Goal: Obtain resource: Download file/media

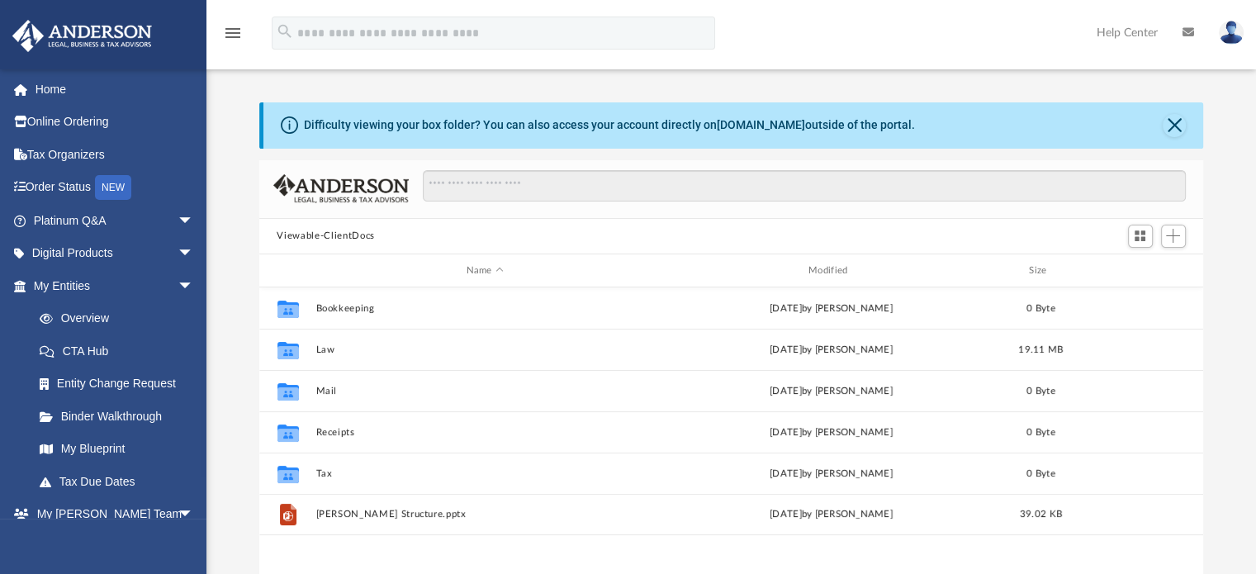
scroll to position [362, 931]
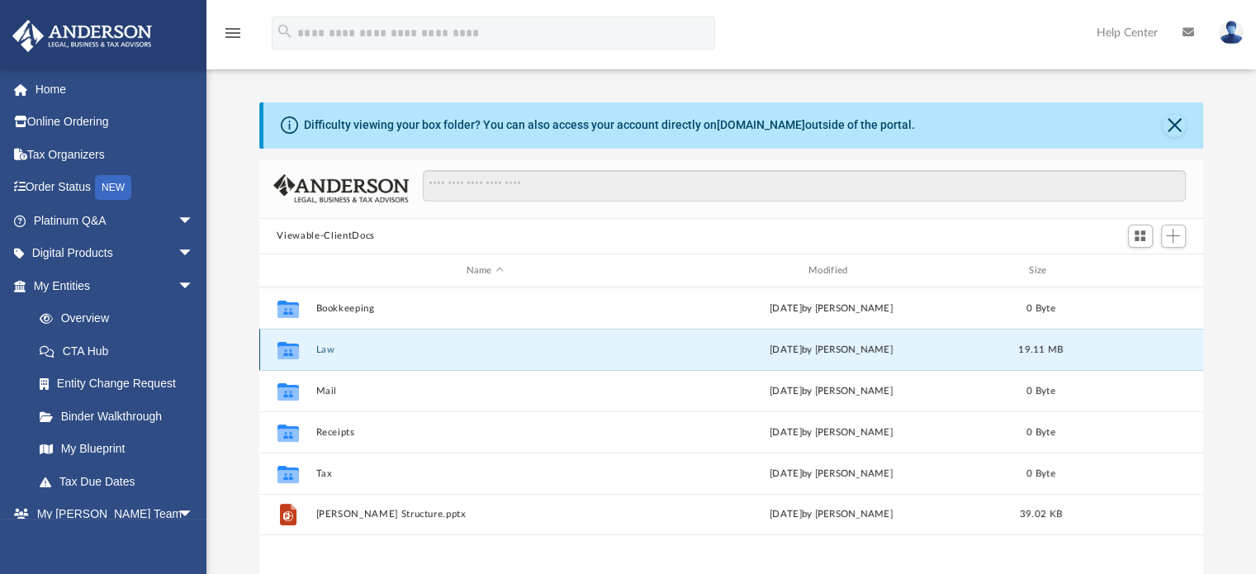
click at [320, 348] on button "Law" at bounding box center [484, 349] width 339 height 11
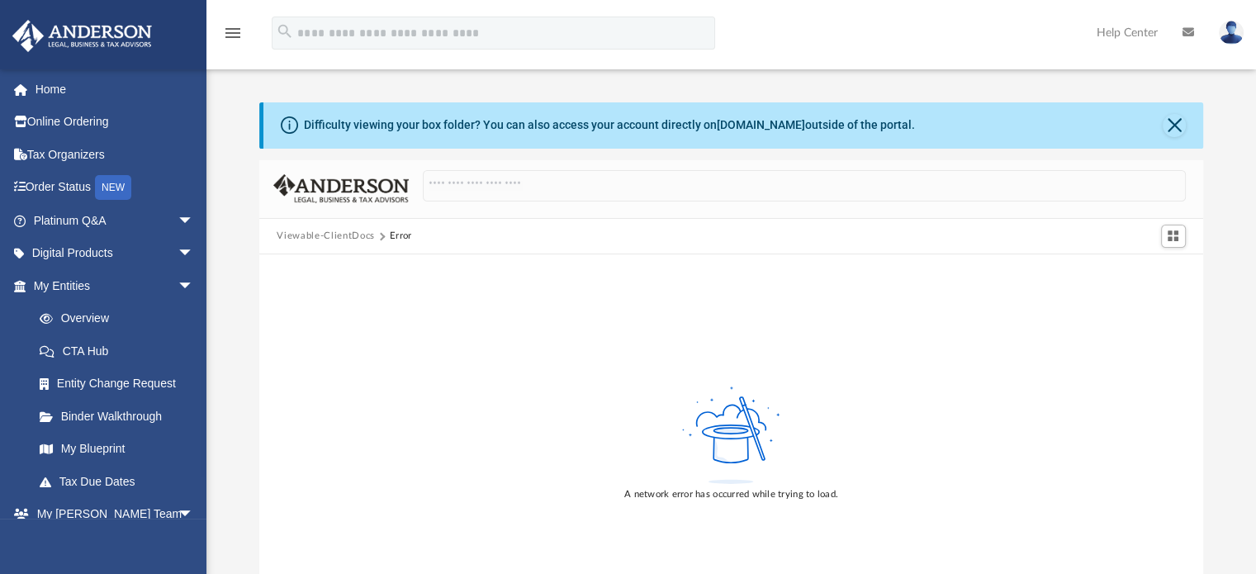
click at [358, 234] on button "Viewable-ClientDocs" at bounding box center [325, 236] width 97 height 15
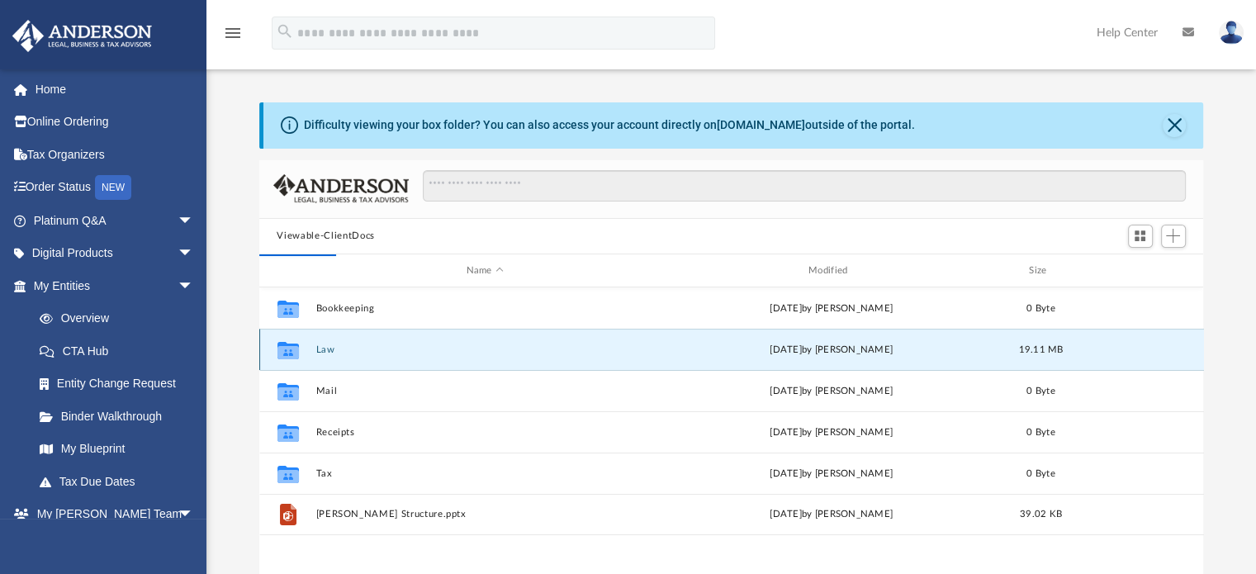
click at [329, 347] on button "Law" at bounding box center [484, 349] width 339 height 11
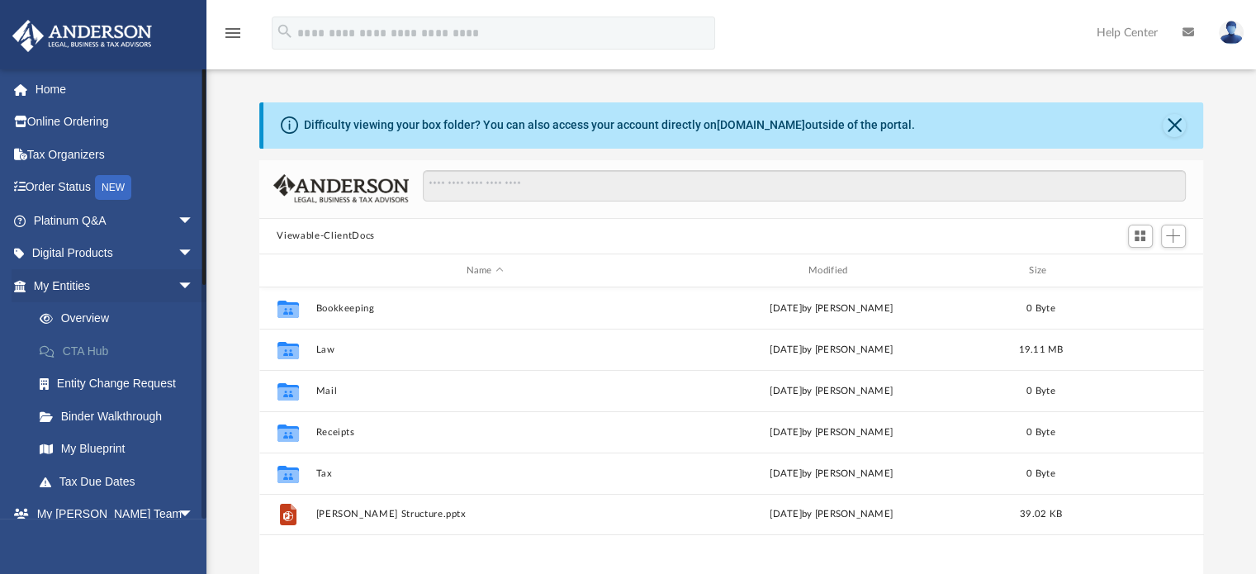
scroll to position [362, 931]
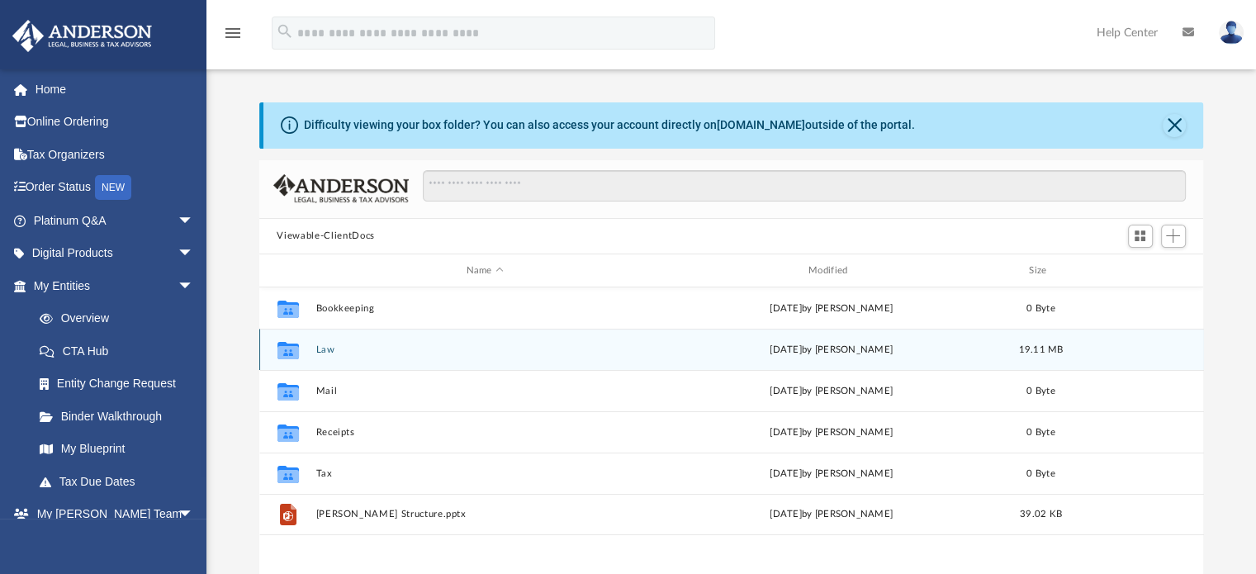
click at [323, 348] on button "Law" at bounding box center [484, 349] width 339 height 11
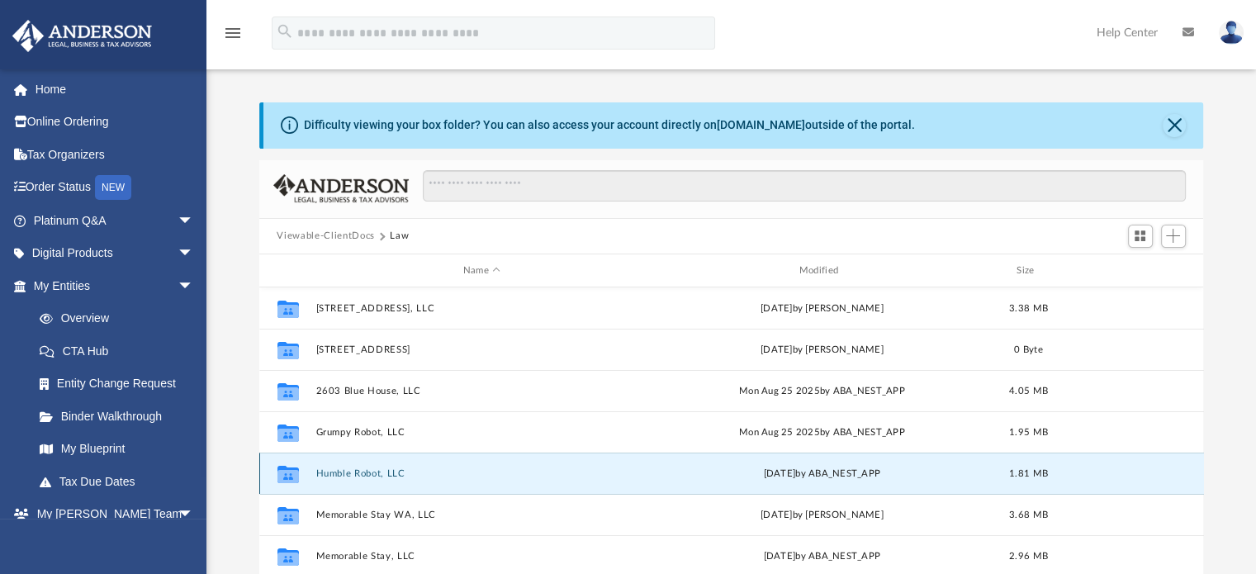
click at [373, 473] on button "Humble Robot, LLC" at bounding box center [481, 473] width 333 height 11
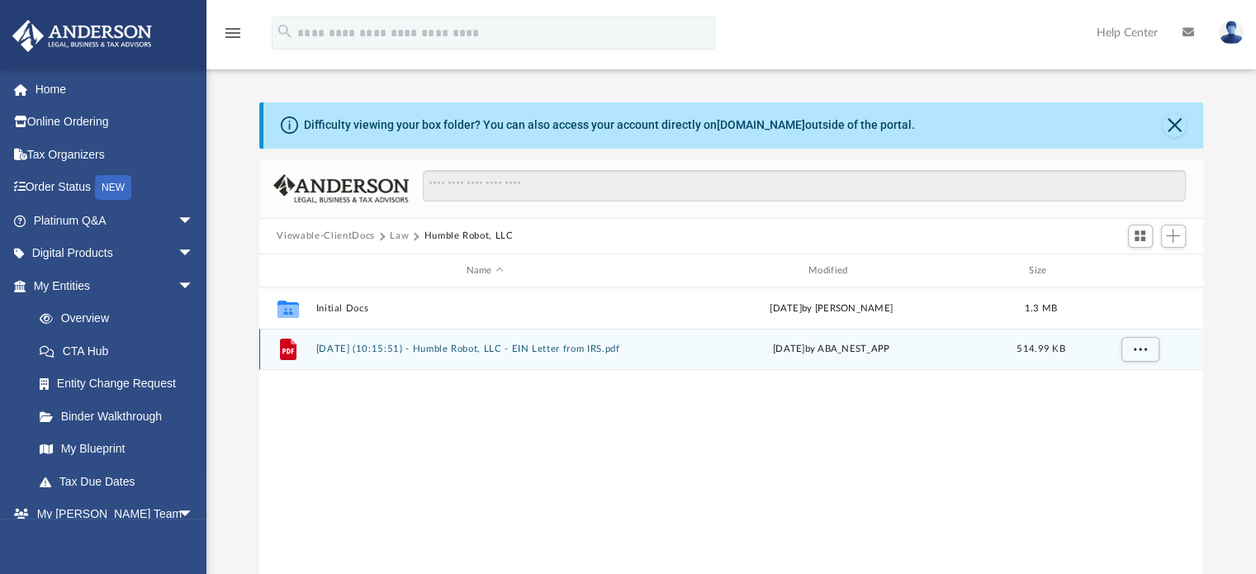
click at [432, 346] on button "2025.08.13 (10:15:51) - Humble Robot, LLC - EIN Letter from IRS.pdf" at bounding box center [484, 349] width 339 height 11
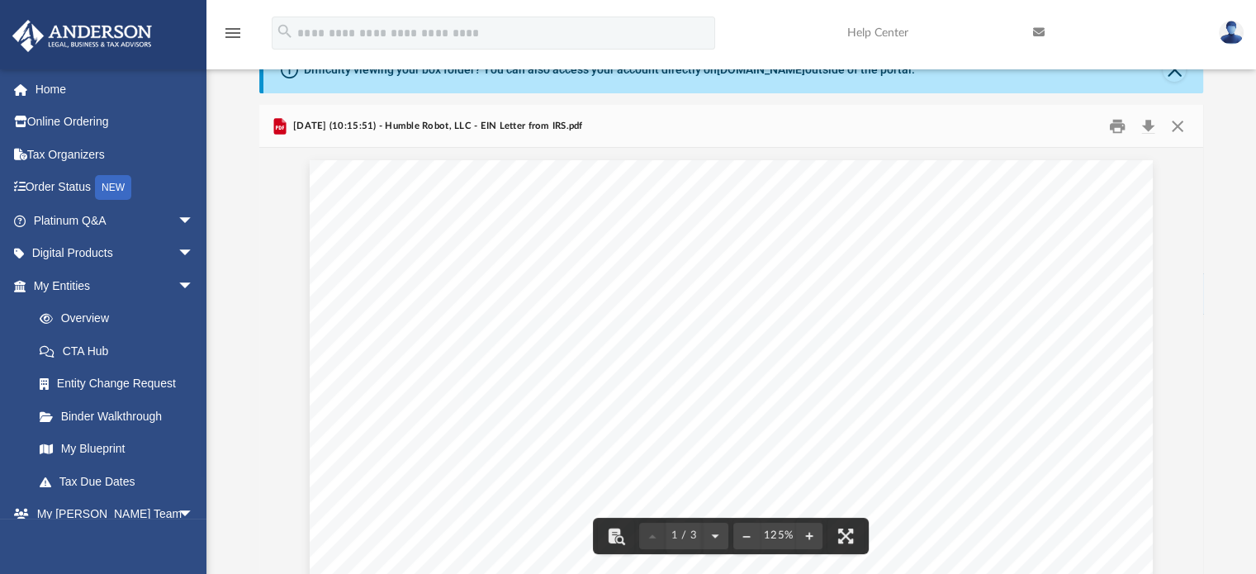
scroll to position [0, 0]
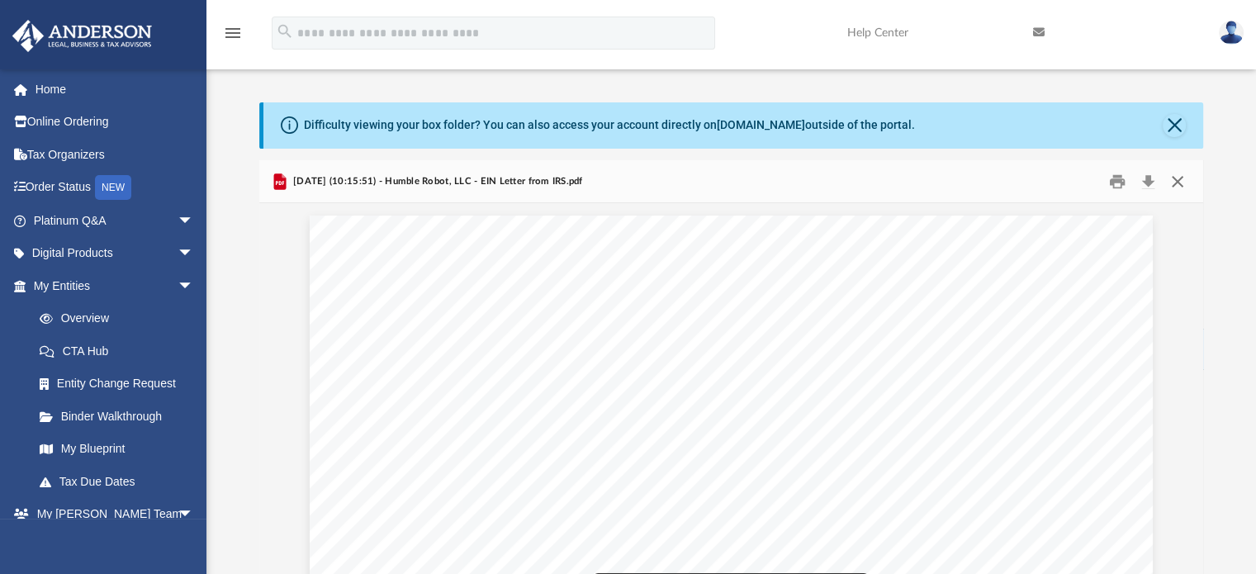
click at [1182, 186] on button "Close" at bounding box center [1178, 181] width 30 height 26
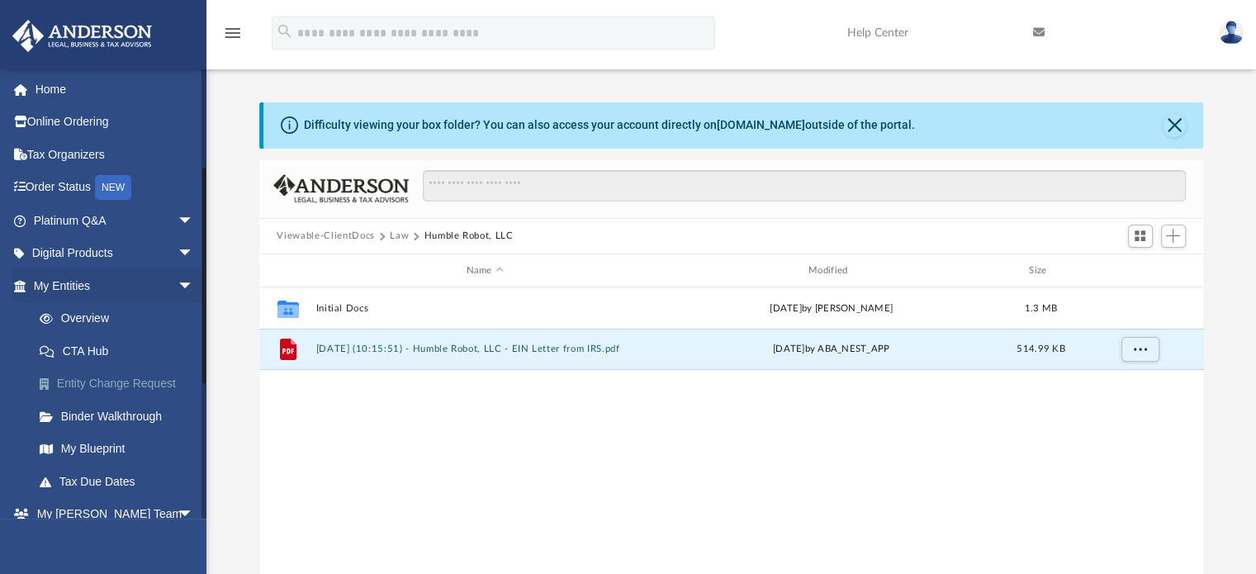
scroll to position [330, 0]
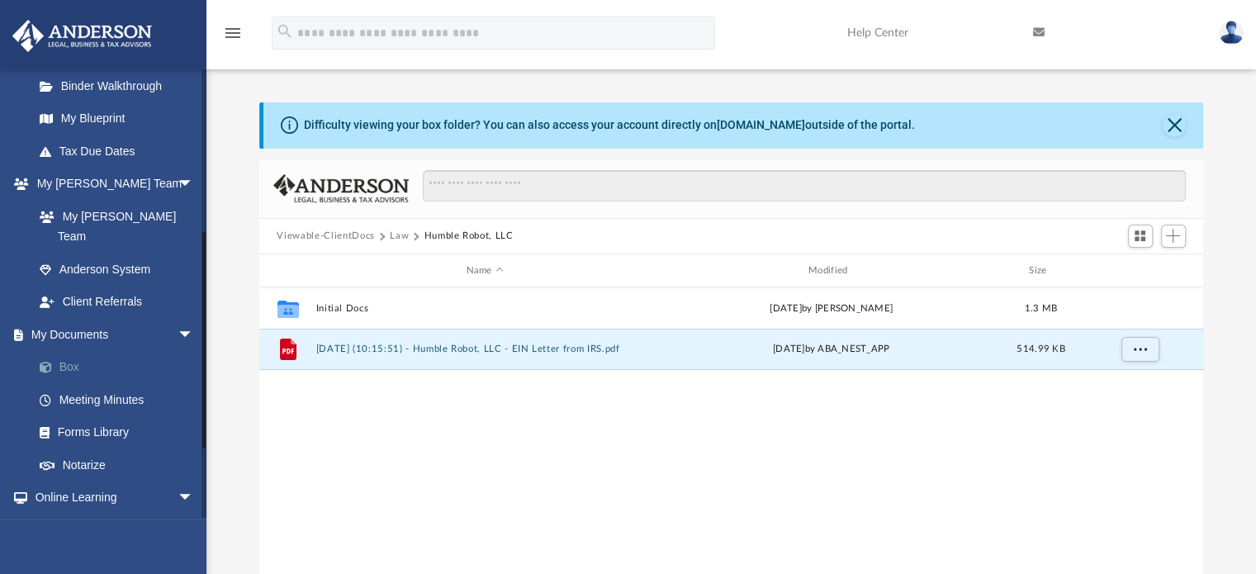
click at [69, 351] on link "Box" at bounding box center [121, 367] width 196 height 33
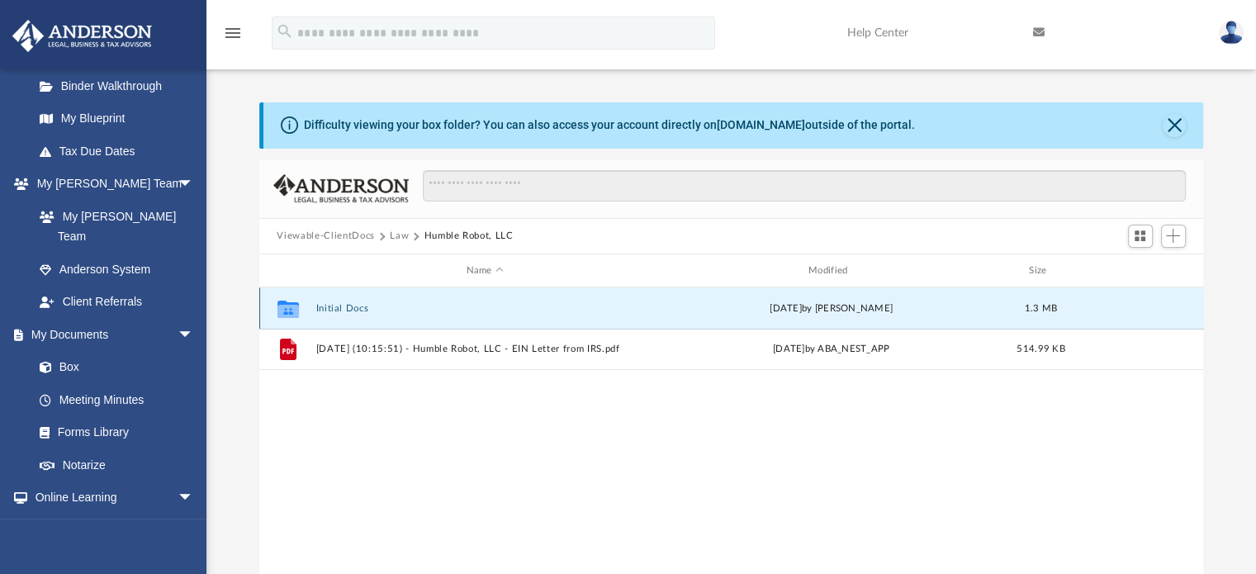
click at [348, 309] on button "Initial Docs" at bounding box center [484, 308] width 339 height 11
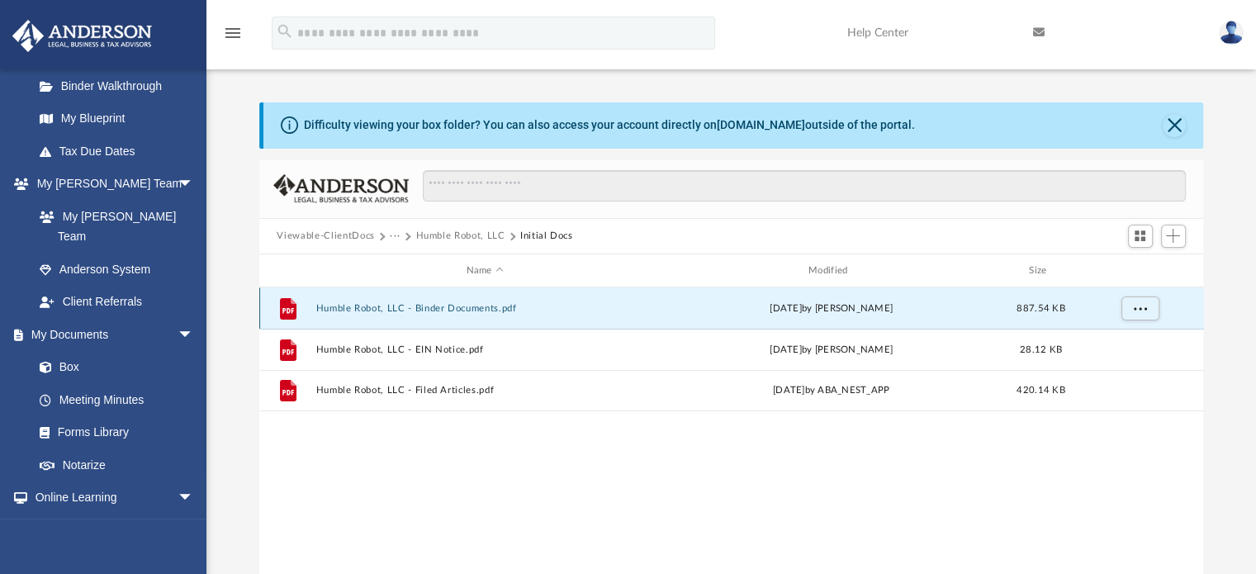
click at [433, 306] on button "Humble Robot, LLC - Binder Documents.pdf" at bounding box center [484, 308] width 339 height 11
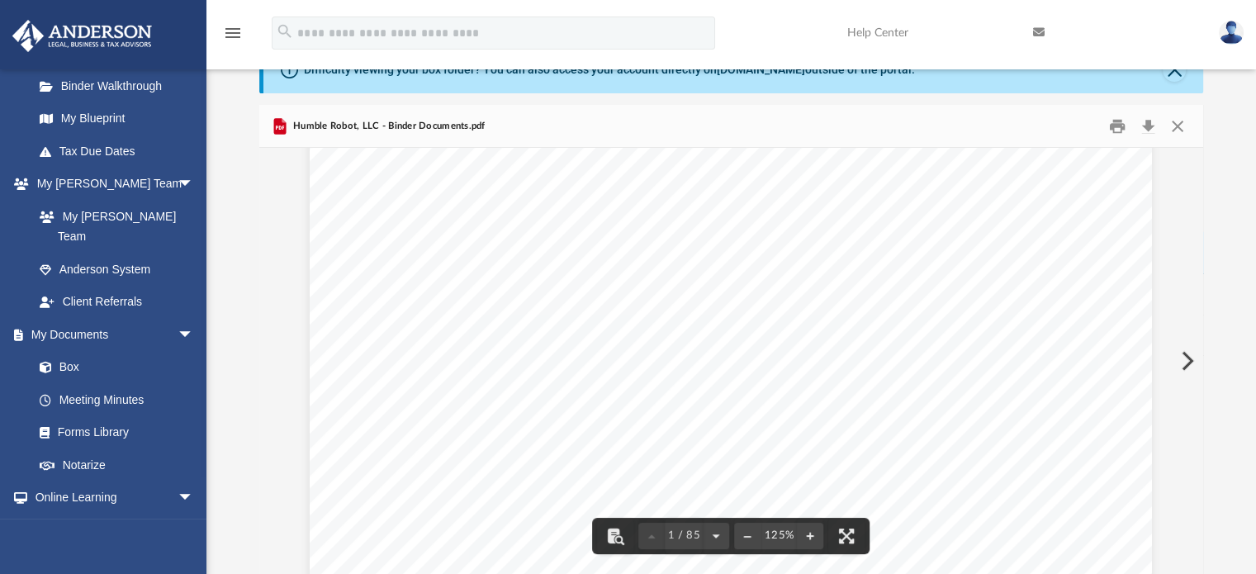
scroll to position [165, 0]
click at [70, 351] on link "Box" at bounding box center [121, 367] width 196 height 33
click at [1179, 121] on button "Close" at bounding box center [1178, 126] width 30 height 26
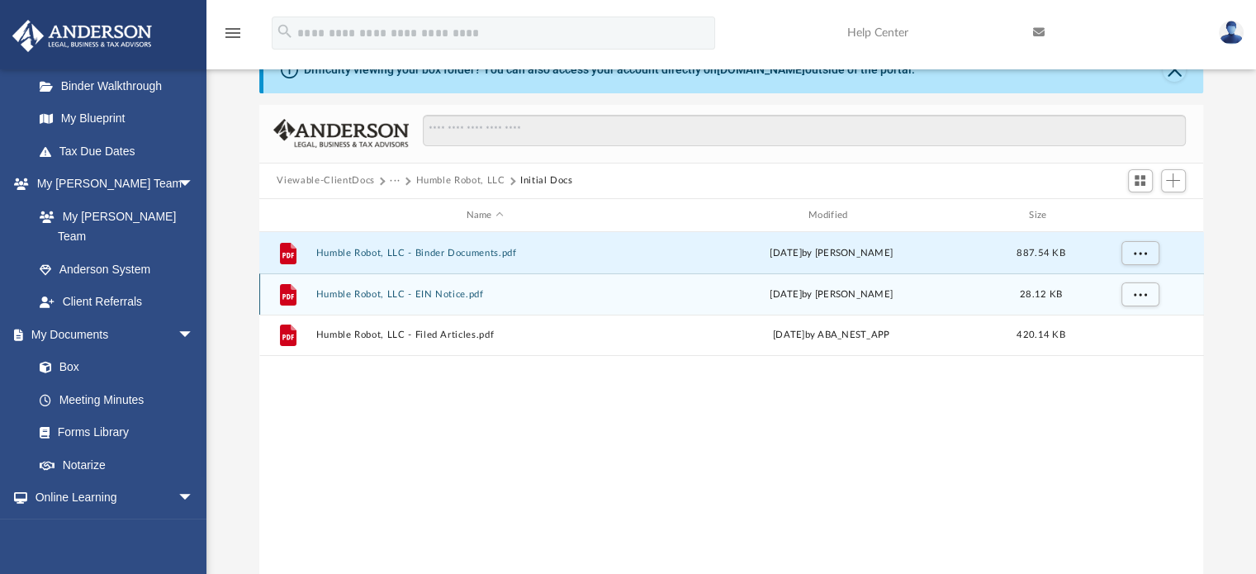
click at [433, 290] on button "Humble Robot, LLC - EIN Notice.pdf" at bounding box center [484, 294] width 339 height 11
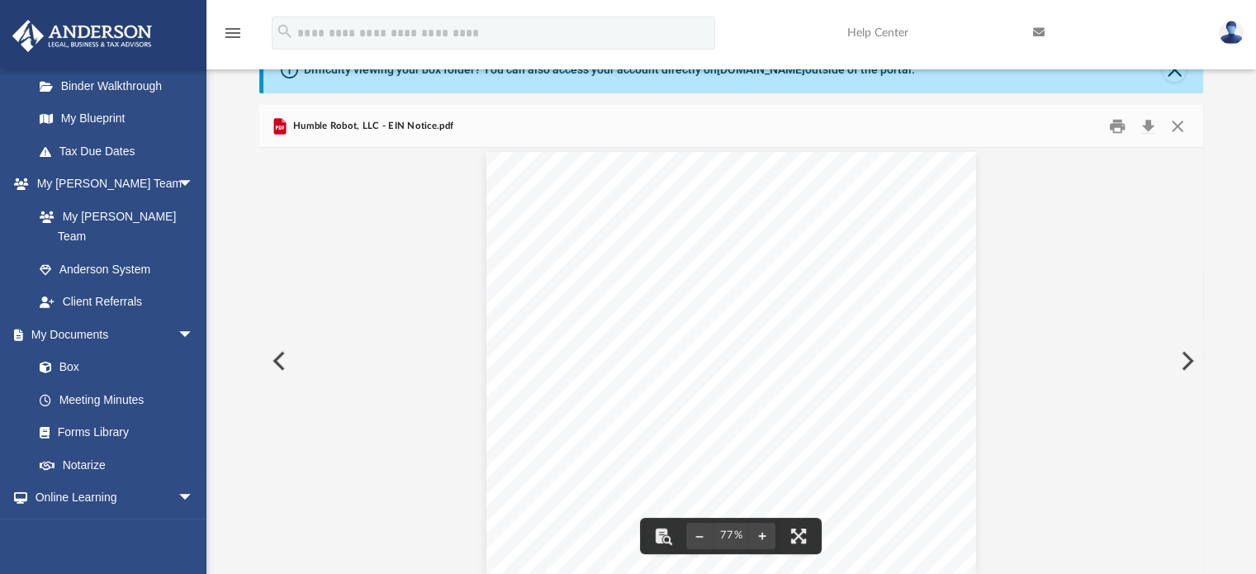
scroll to position [0, 0]
click at [1177, 124] on button "Close" at bounding box center [1178, 126] width 30 height 26
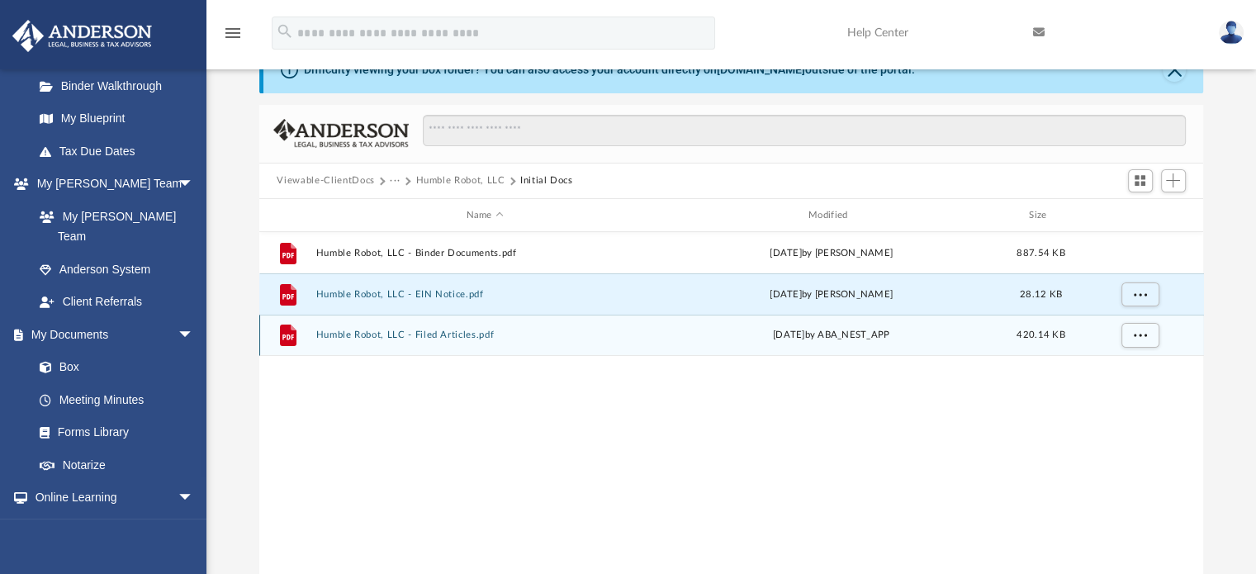
click at [456, 333] on button "Humble Robot, LLC - Filed Articles.pdf" at bounding box center [484, 335] width 339 height 11
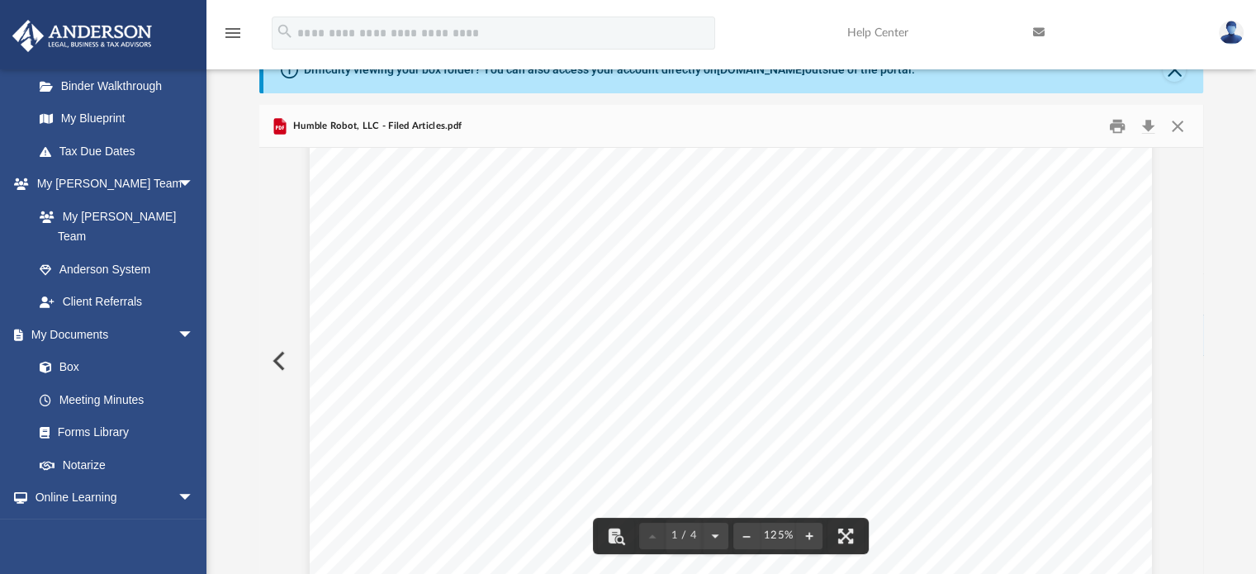
scroll to position [661, 0]
click at [70, 351] on link "Box" at bounding box center [121, 367] width 196 height 33
click at [1177, 128] on button "Close" at bounding box center [1178, 126] width 30 height 26
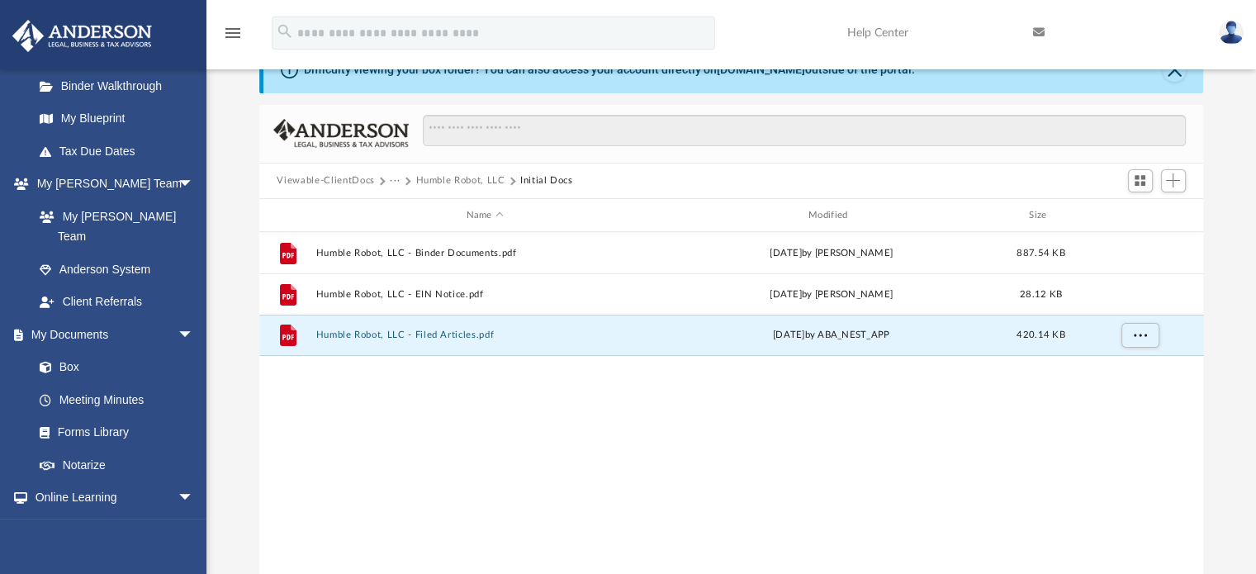
click at [353, 175] on button "Viewable-ClientDocs" at bounding box center [325, 180] width 97 height 15
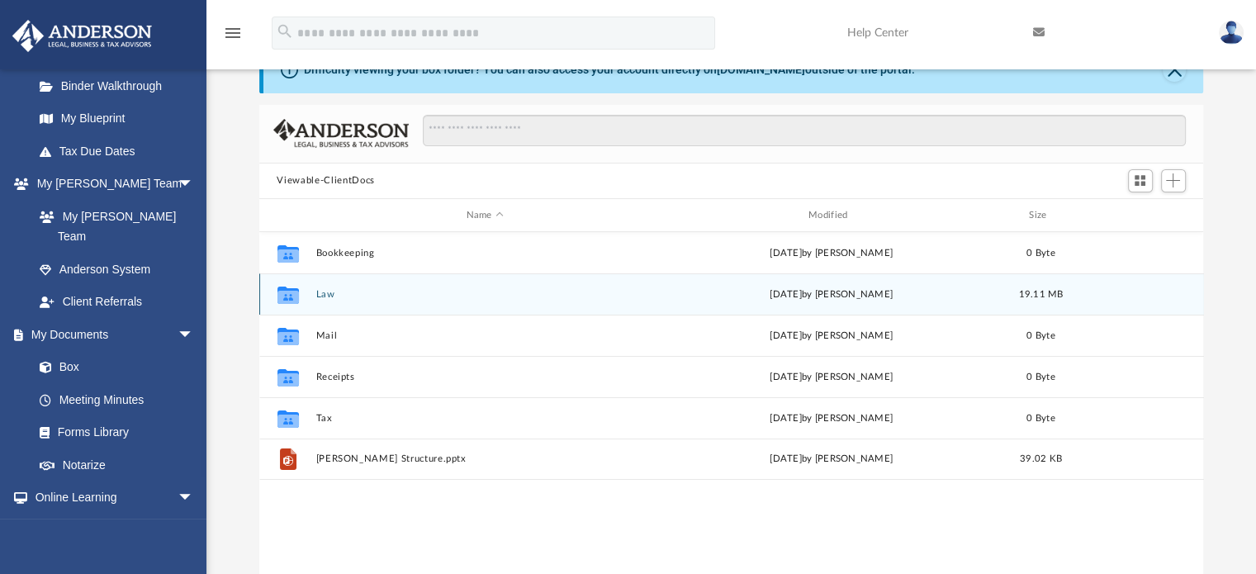
click at [322, 292] on button "Law" at bounding box center [484, 294] width 339 height 11
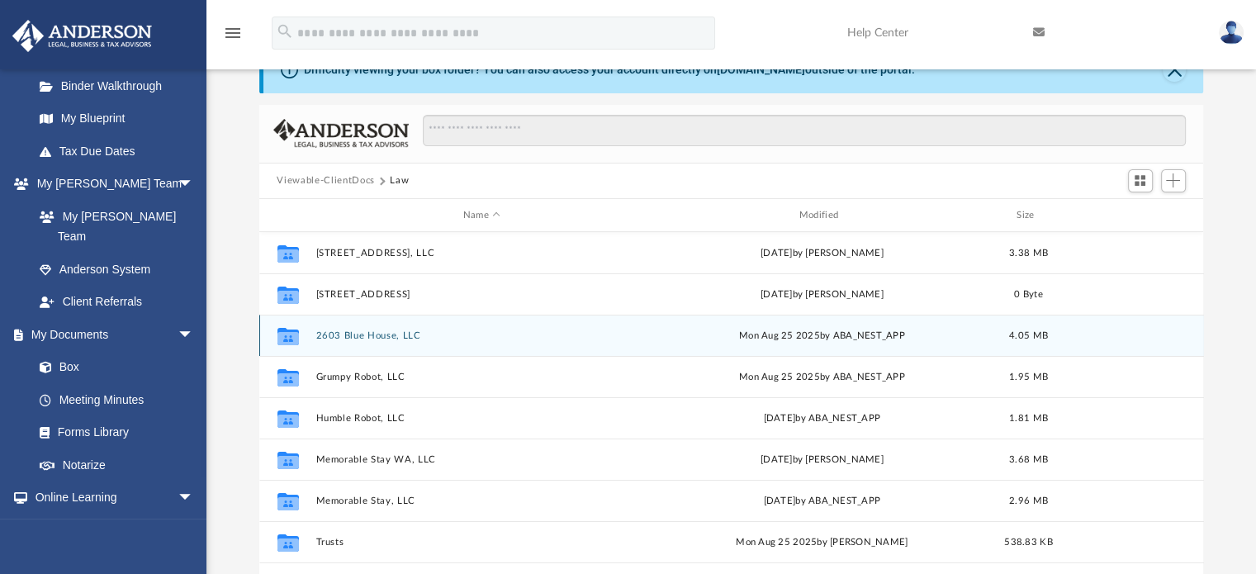
click at [379, 333] on button "2603 Blue House, LLC" at bounding box center [481, 335] width 333 height 11
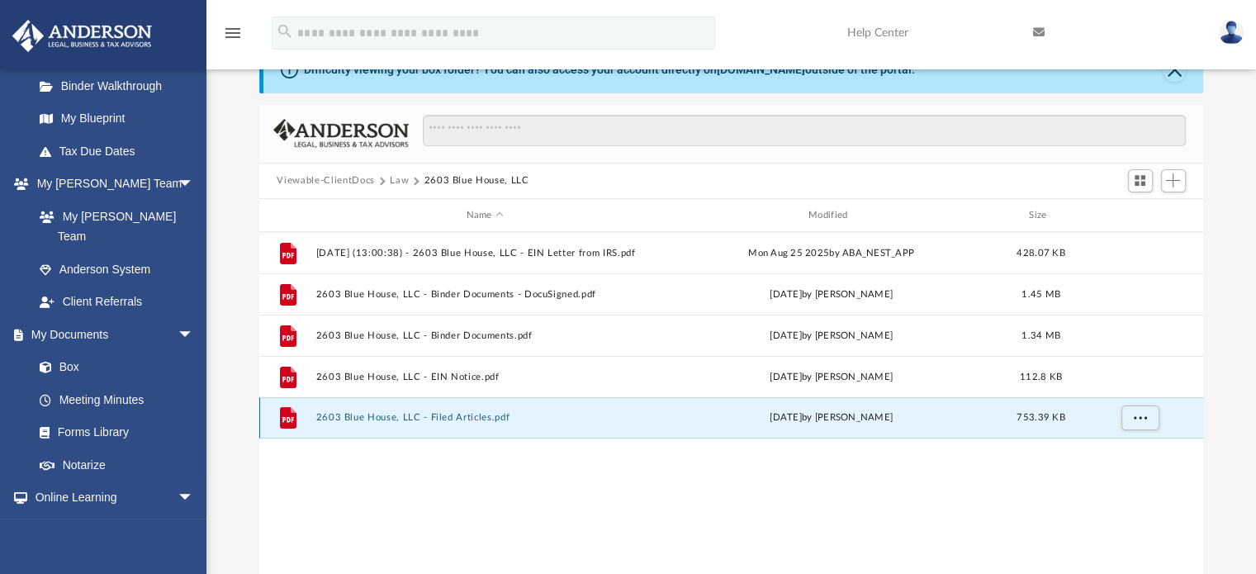
click at [461, 414] on button "2603 Blue House, LLC - Filed Articles.pdf" at bounding box center [484, 418] width 339 height 11
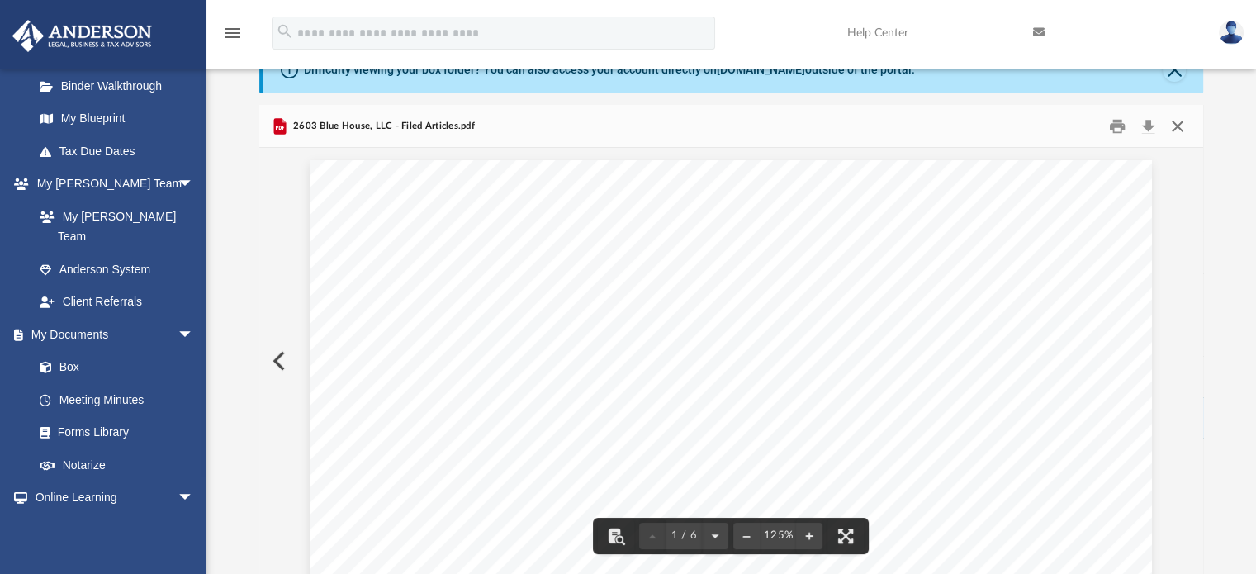
click at [1182, 124] on button "Close" at bounding box center [1178, 126] width 30 height 26
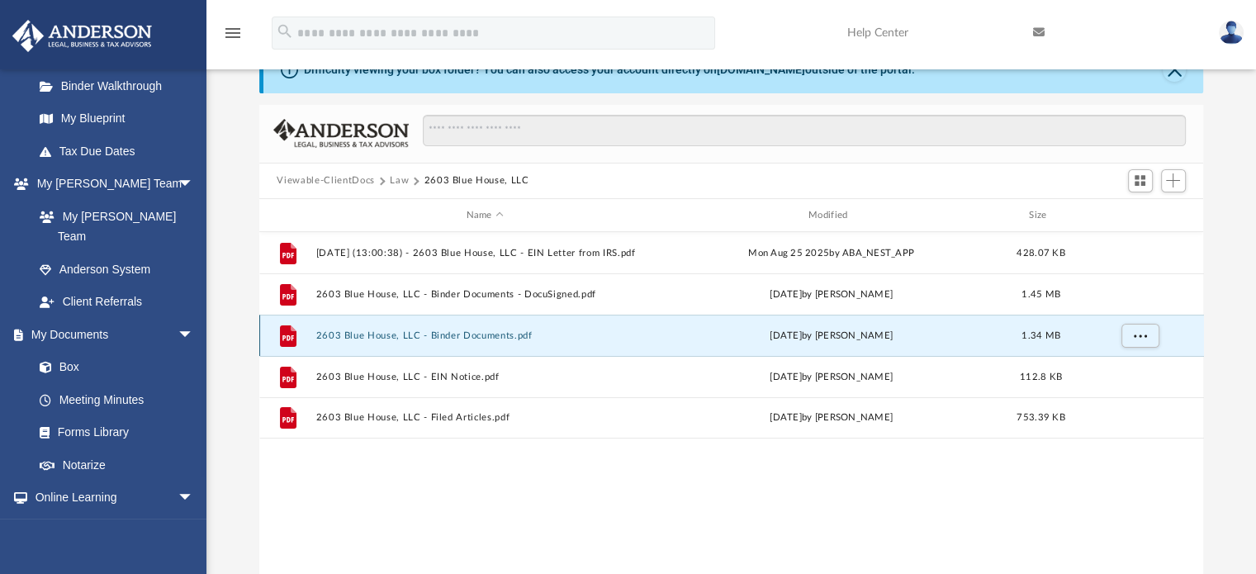
click at [476, 336] on button "2603 Blue House, LLC - Binder Documents.pdf" at bounding box center [484, 335] width 339 height 11
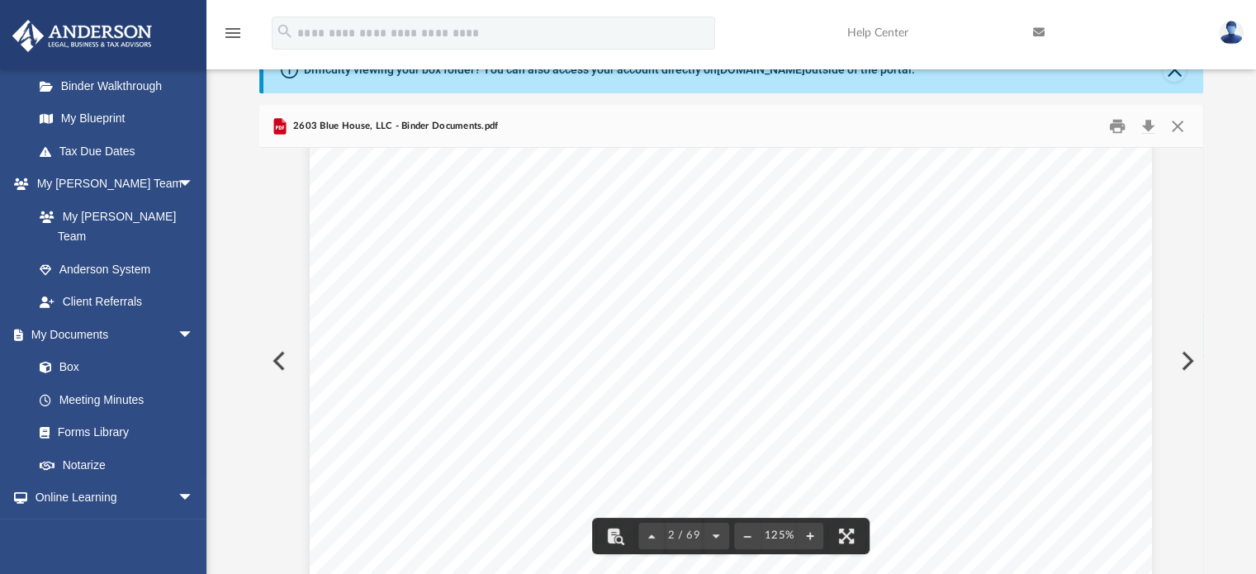
scroll to position [1486, 0]
click at [1178, 130] on button "Close" at bounding box center [1178, 126] width 30 height 26
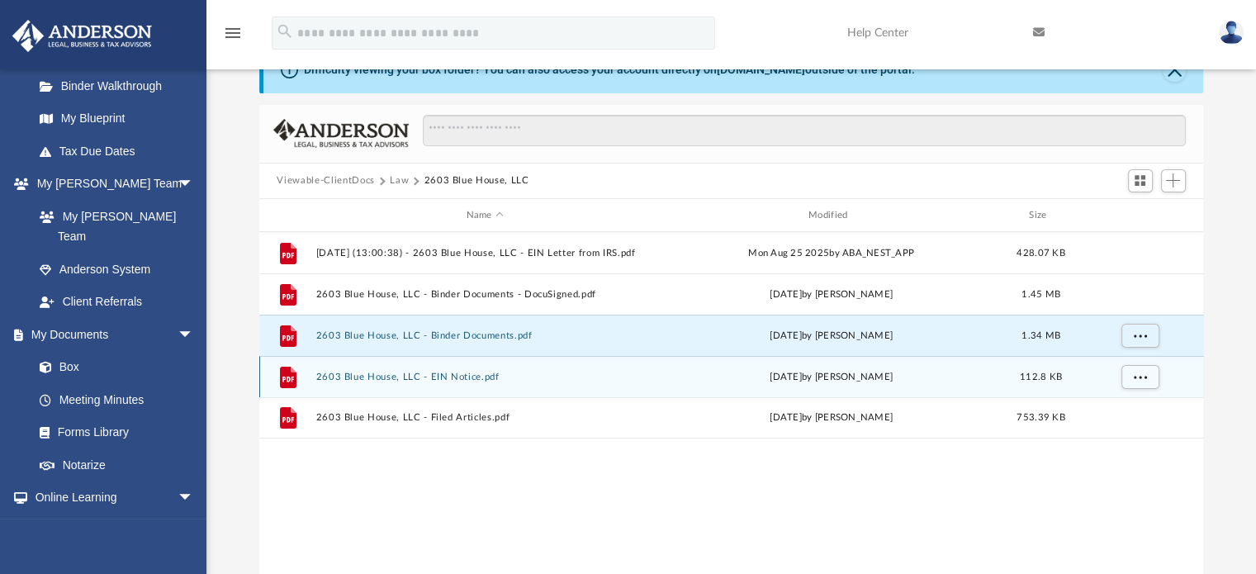
click at [472, 375] on button "2603 Blue House, LLC - EIN Notice.pdf" at bounding box center [484, 377] width 339 height 11
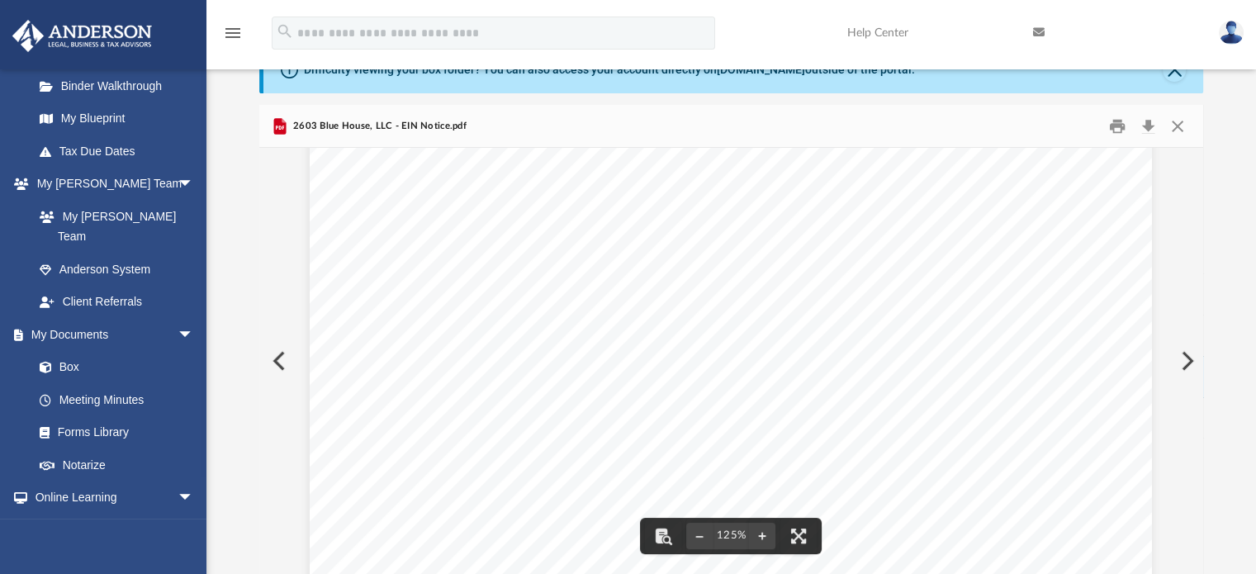
scroll to position [0, 0]
click at [1177, 129] on button "Close" at bounding box center [1178, 126] width 30 height 26
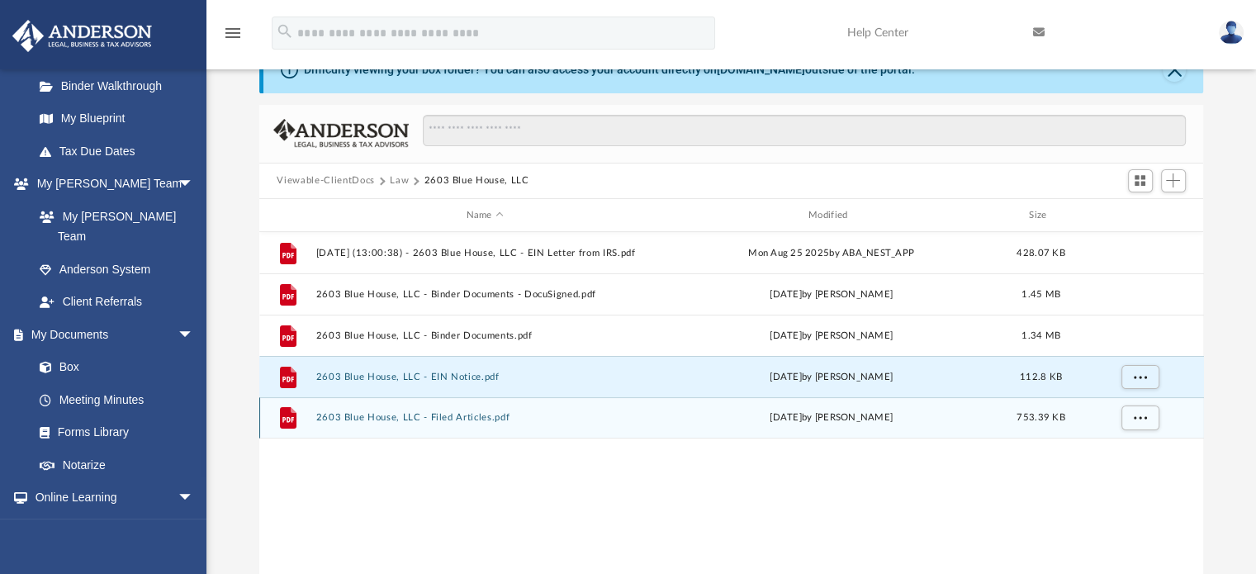
click at [467, 416] on button "2603 Blue House, LLC - Filed Articles.pdf" at bounding box center [484, 418] width 339 height 11
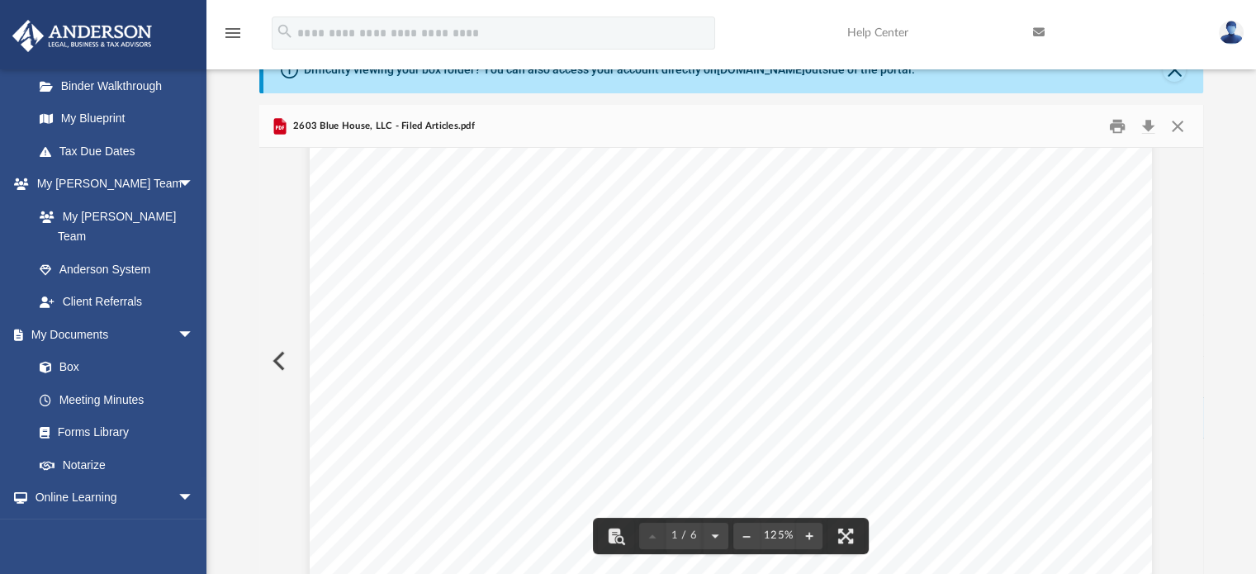
scroll to position [413, 0]
click at [1178, 126] on button "Close" at bounding box center [1178, 126] width 30 height 26
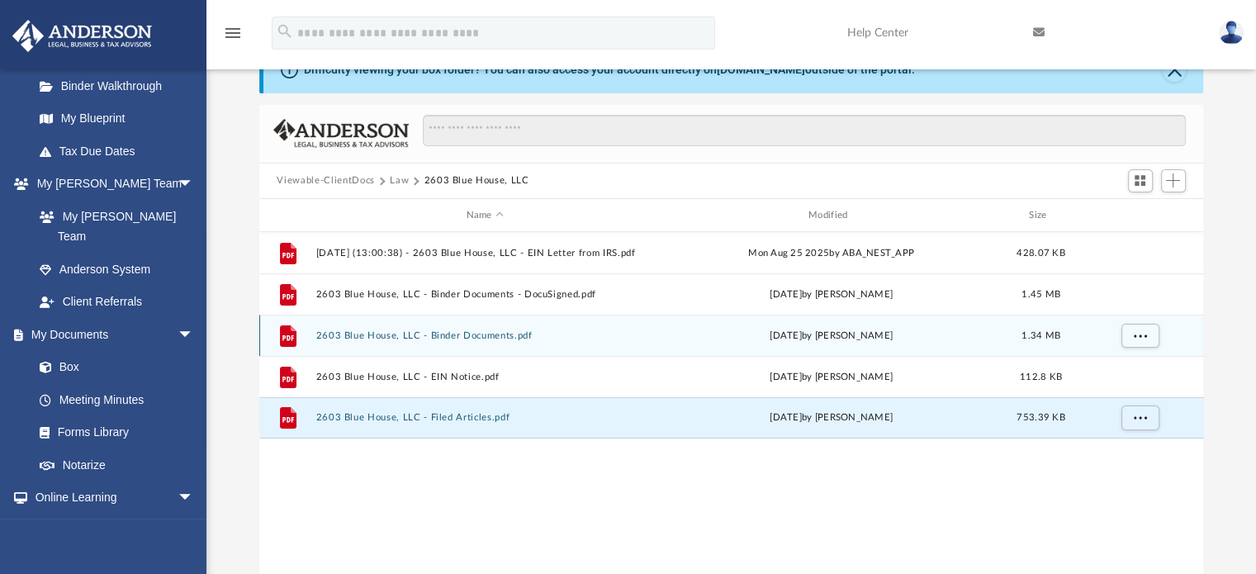
click at [467, 335] on button "2603 Blue House, LLC - Binder Documents.pdf" at bounding box center [484, 335] width 339 height 11
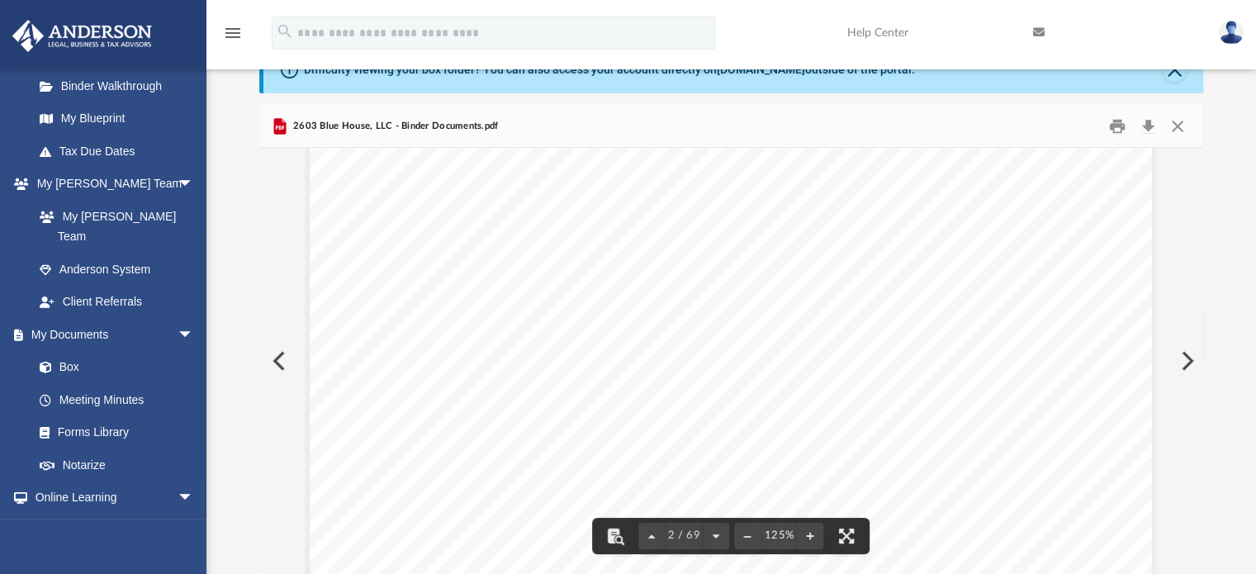
scroll to position [1115, 0]
click at [1182, 119] on button "Close" at bounding box center [1178, 126] width 30 height 26
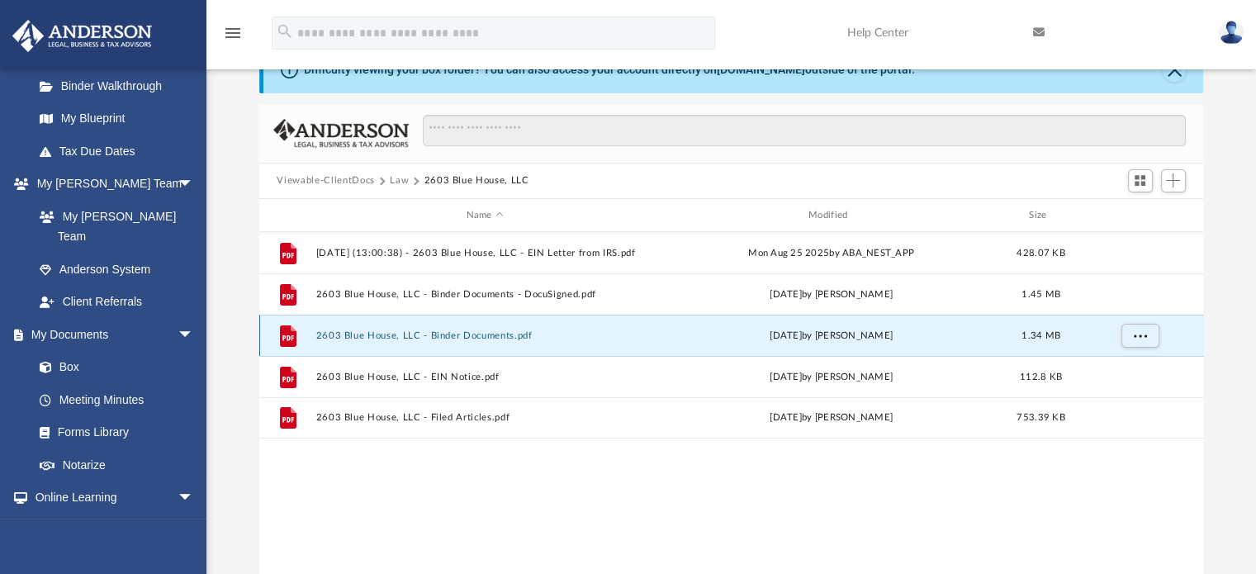
click at [469, 334] on button "2603 Blue House, LLC - Binder Documents.pdf" at bounding box center [484, 335] width 339 height 11
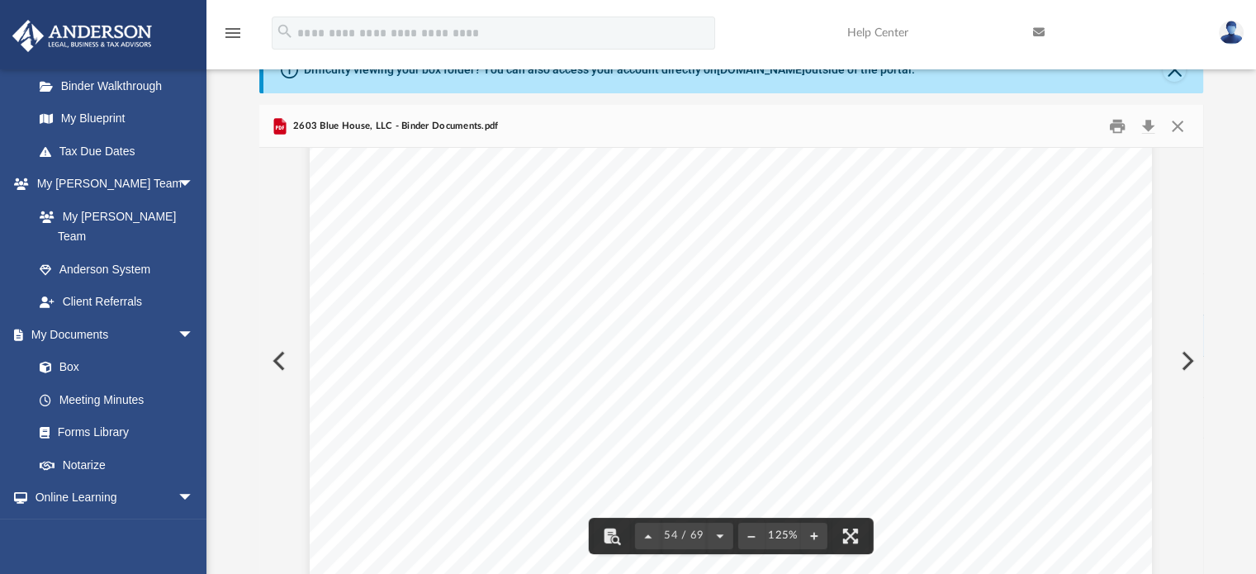
scroll to position [59894, 0]
click at [1173, 118] on button "Close" at bounding box center [1178, 126] width 30 height 26
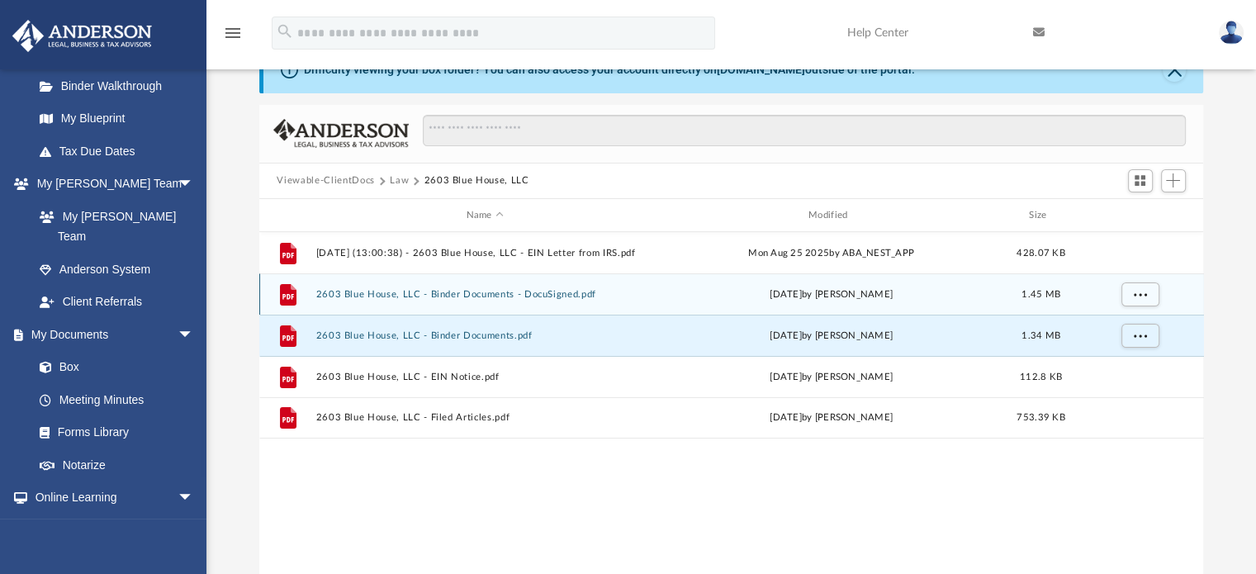
click at [533, 291] on button "2603 Blue House, LLC - Binder Documents - DocuSigned.pdf" at bounding box center [484, 294] width 339 height 11
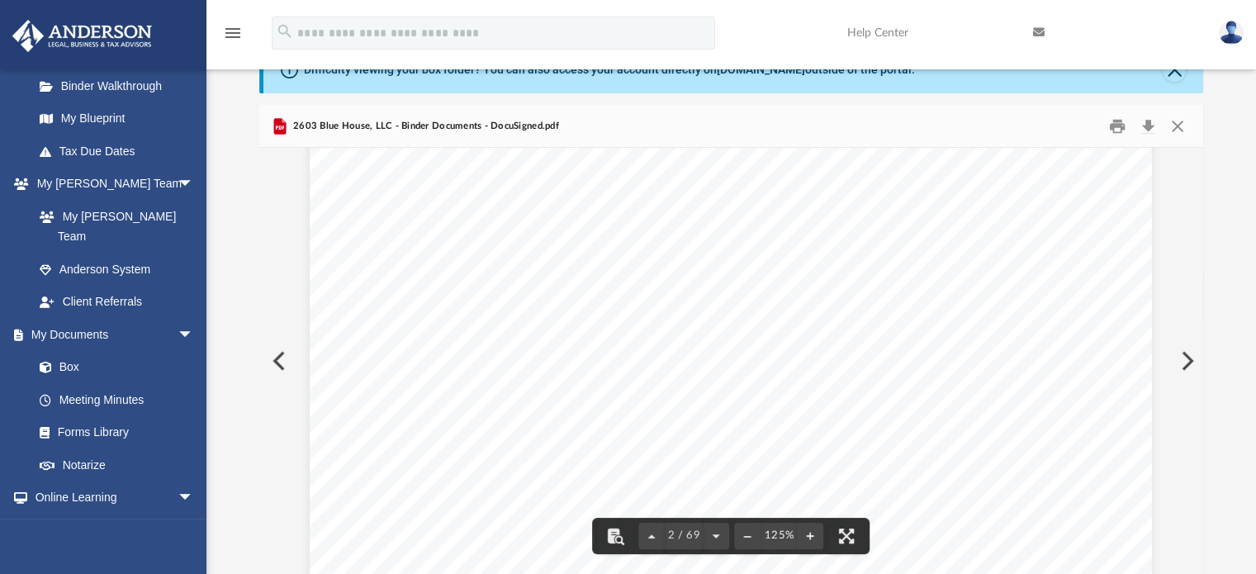
scroll to position [1239, 0]
click at [75, 351] on link "Box" at bounding box center [121, 367] width 196 height 33
click at [1178, 126] on button "Close" at bounding box center [1178, 126] width 30 height 26
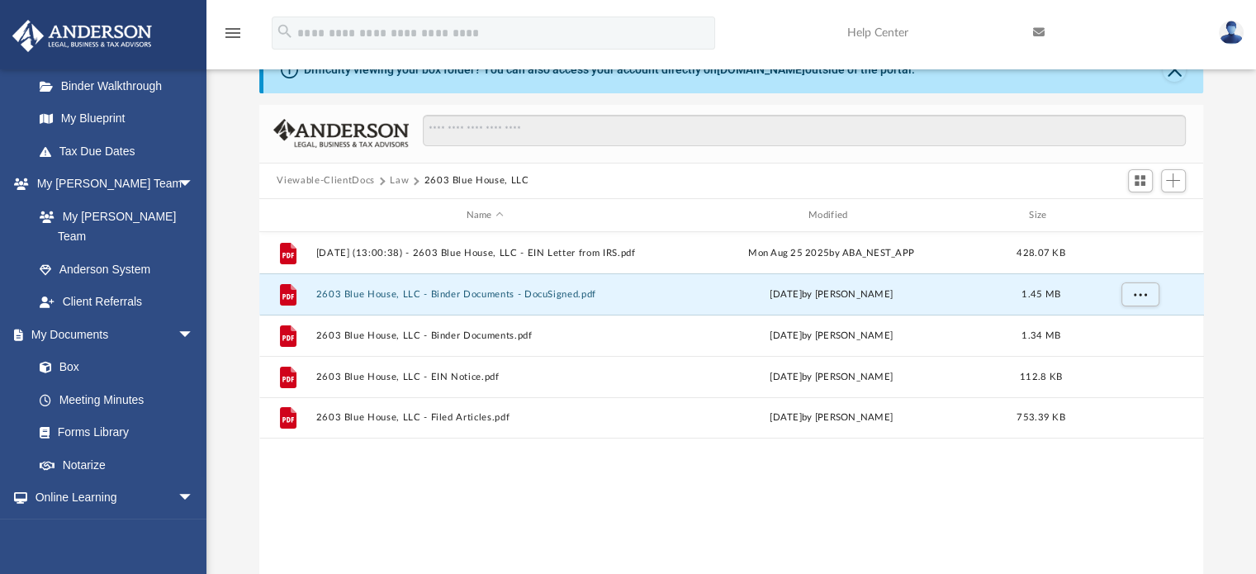
click at [400, 181] on button "Law" at bounding box center [399, 180] width 19 height 15
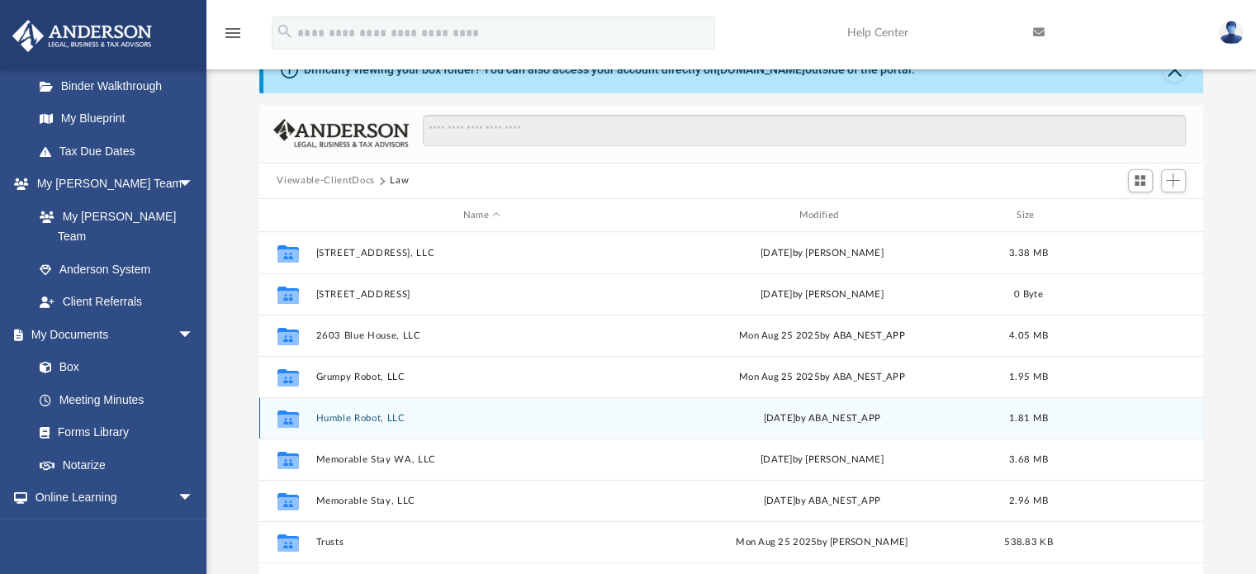
click at [360, 419] on button "Humble Robot, LLC" at bounding box center [481, 418] width 333 height 11
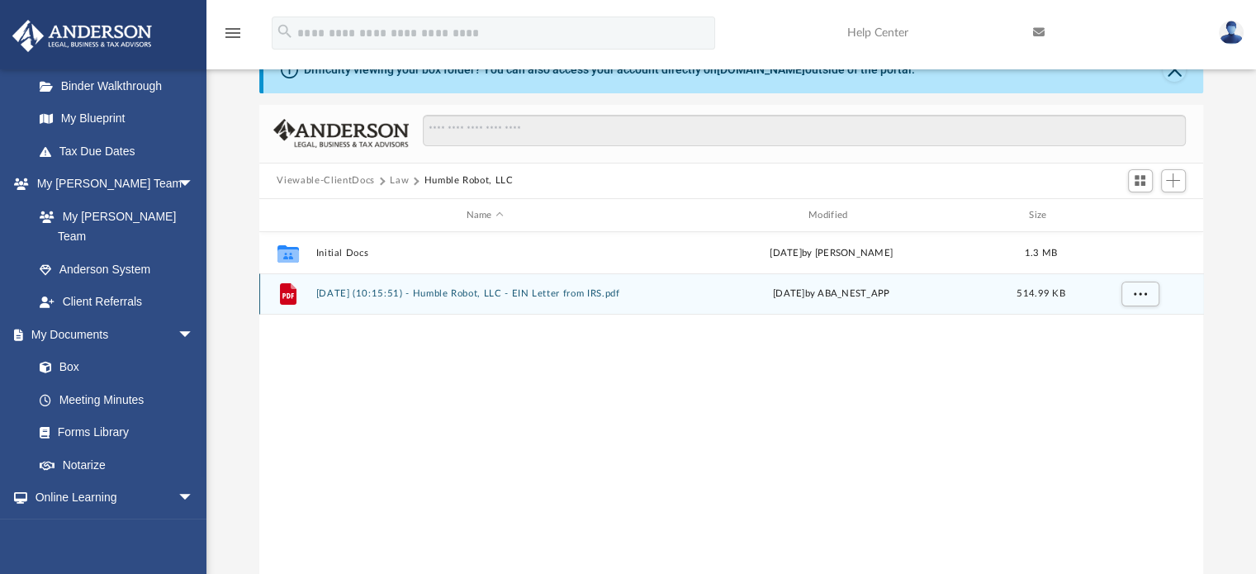
click at [448, 289] on button "2025.08.13 (10:15:51) - Humble Robot, LLC - EIN Letter from IRS.pdf" at bounding box center [484, 294] width 339 height 11
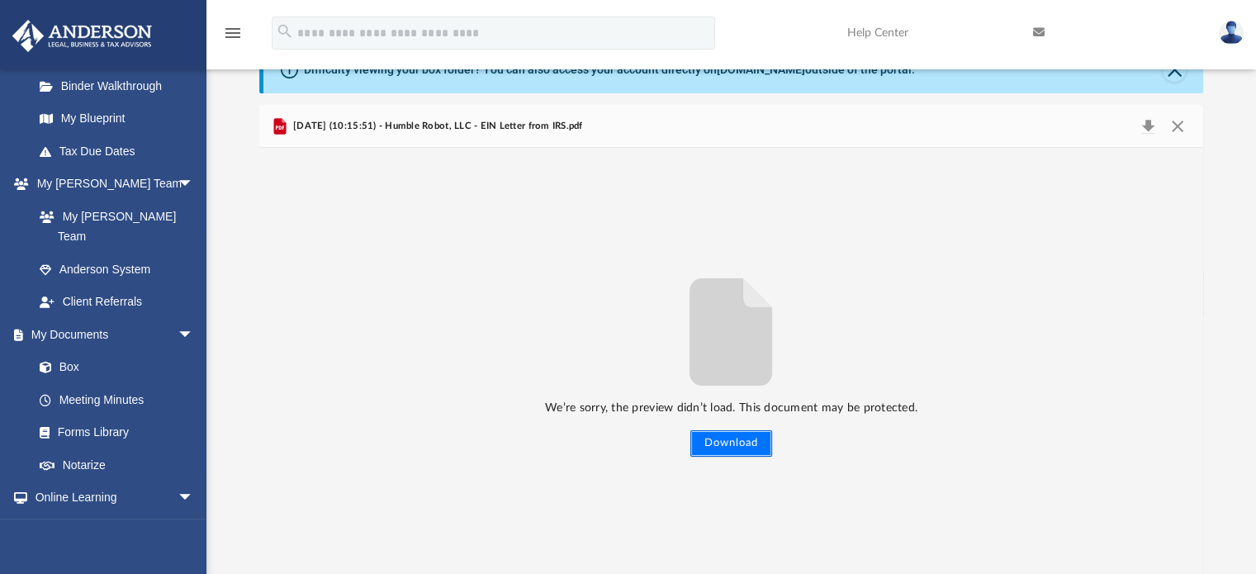
click at [723, 439] on button "Download" at bounding box center [731, 443] width 82 height 26
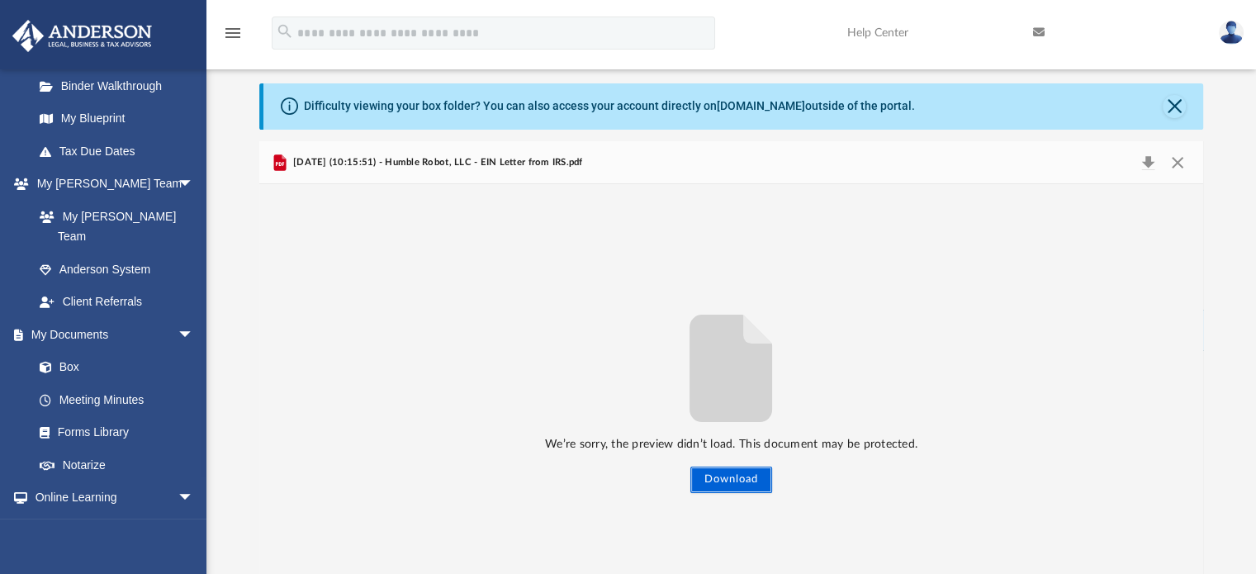
scroll to position [0, 0]
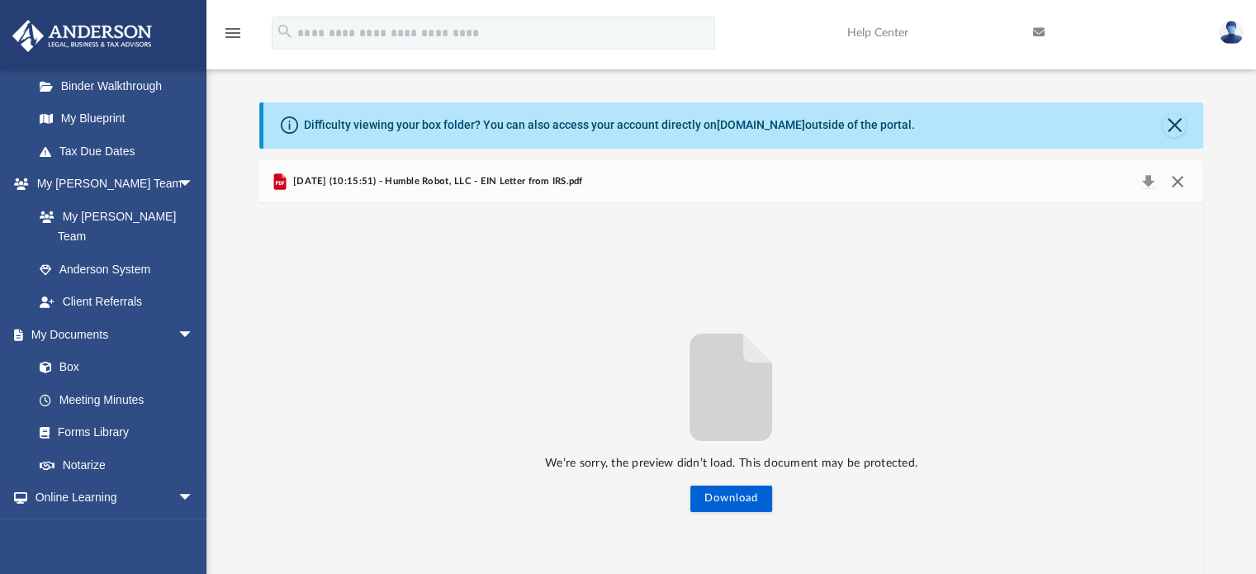
click at [1180, 179] on button "Close" at bounding box center [1178, 181] width 30 height 23
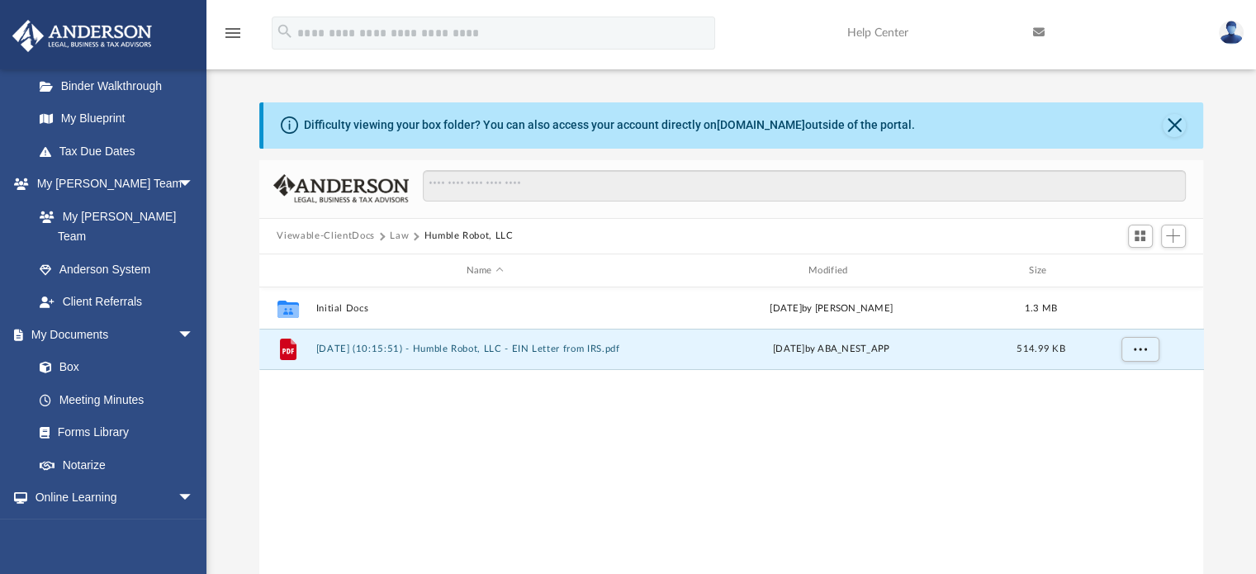
click at [396, 234] on button "Law" at bounding box center [399, 236] width 19 height 15
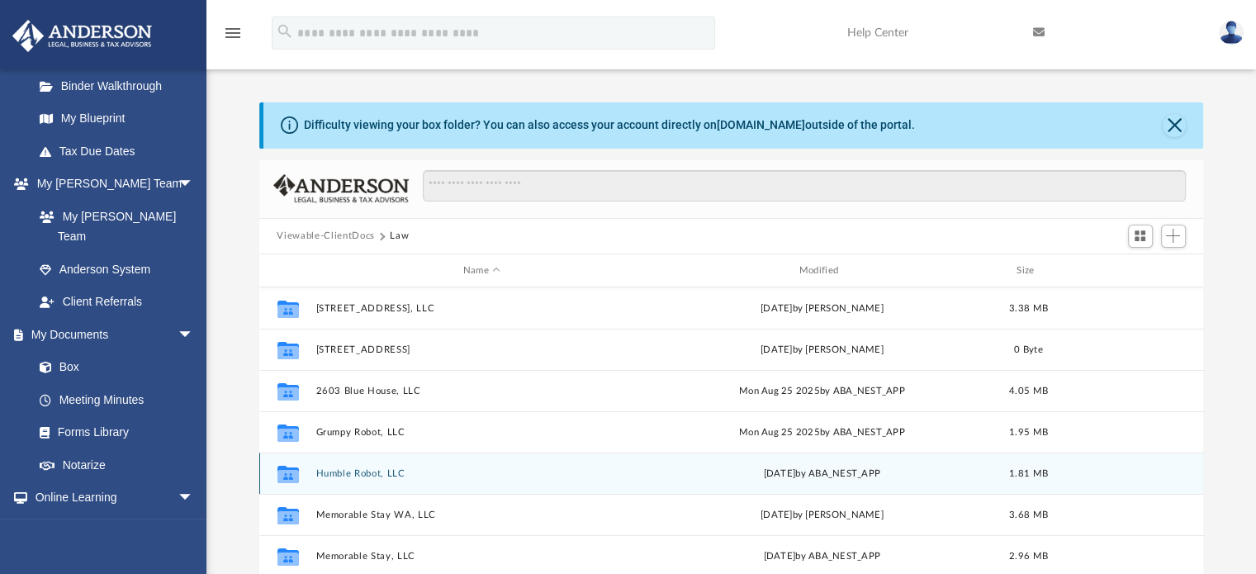
click at [368, 474] on button "Humble Robot, LLC" at bounding box center [481, 473] width 333 height 11
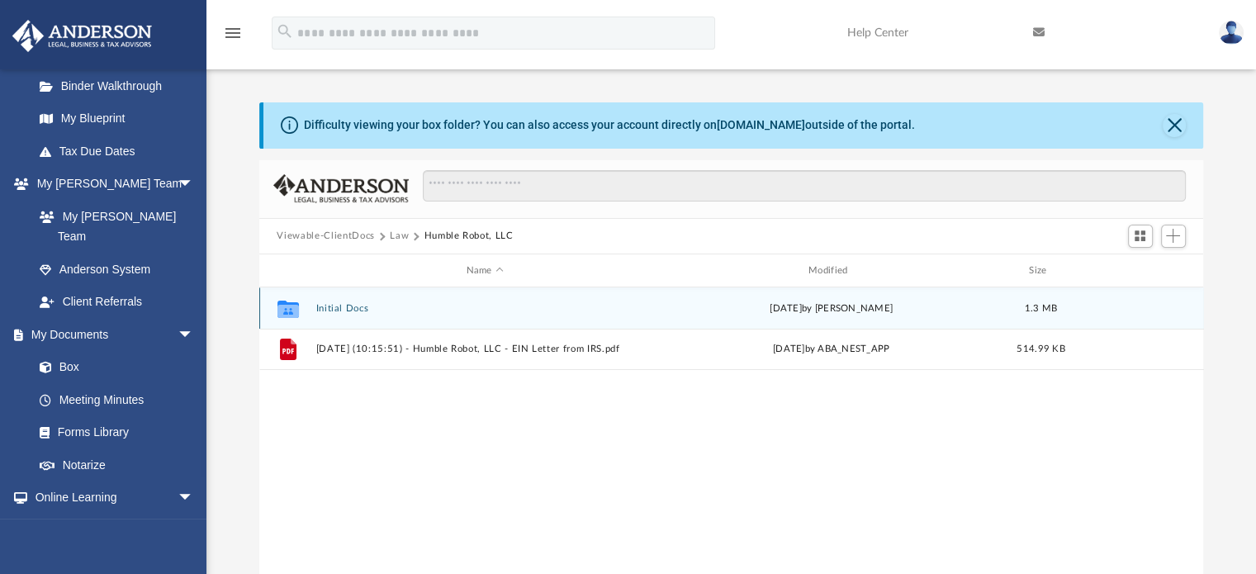
click at [352, 303] on button "Initial Docs" at bounding box center [484, 308] width 339 height 11
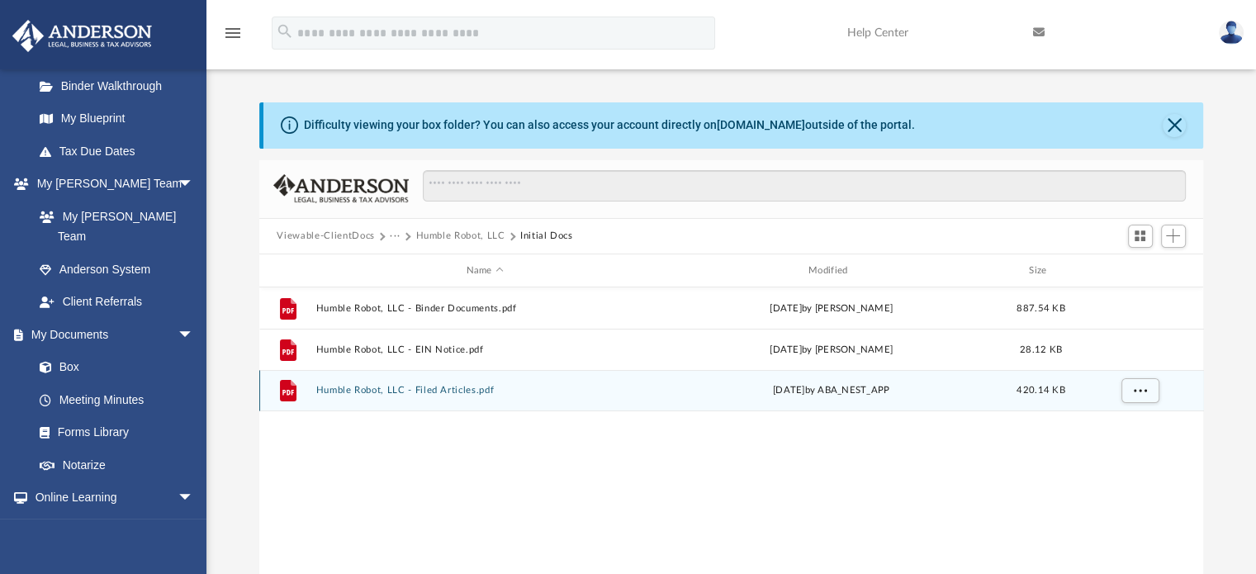
click at [446, 388] on button "Humble Robot, LLC - Filed Articles.pdf" at bounding box center [484, 391] width 339 height 11
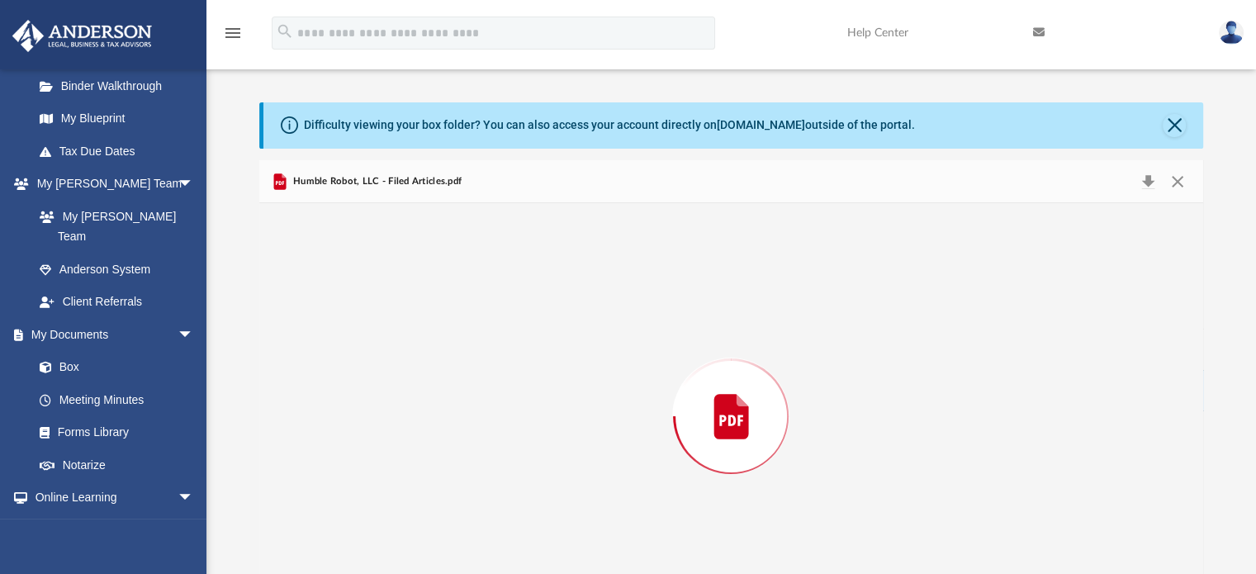
scroll to position [55, 0]
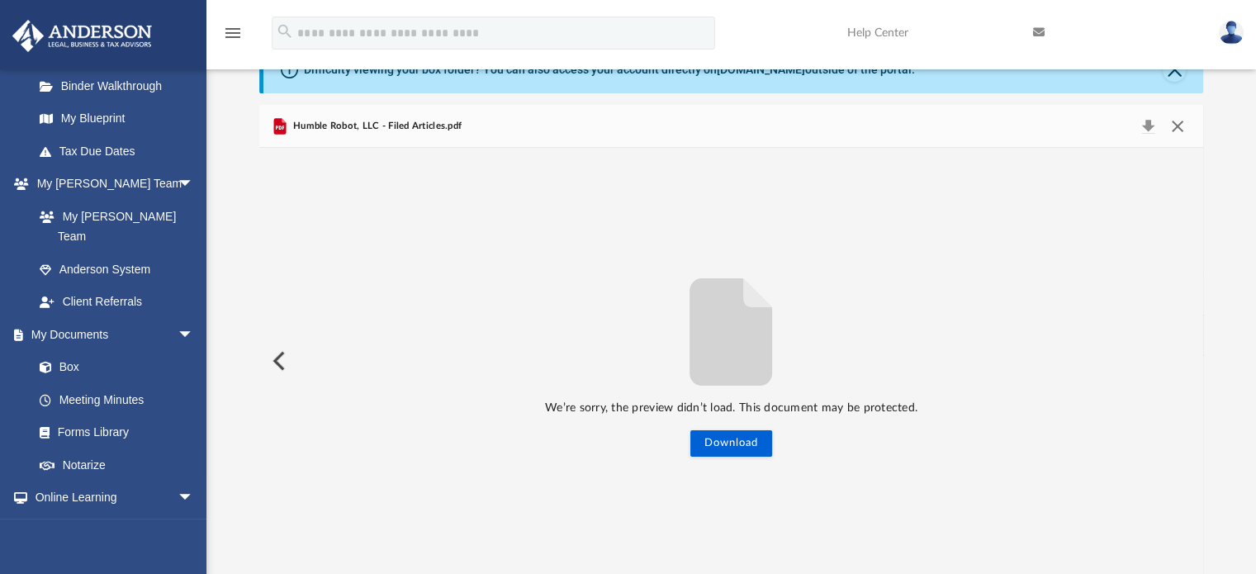
click at [1179, 121] on button "Close" at bounding box center [1178, 126] width 30 height 23
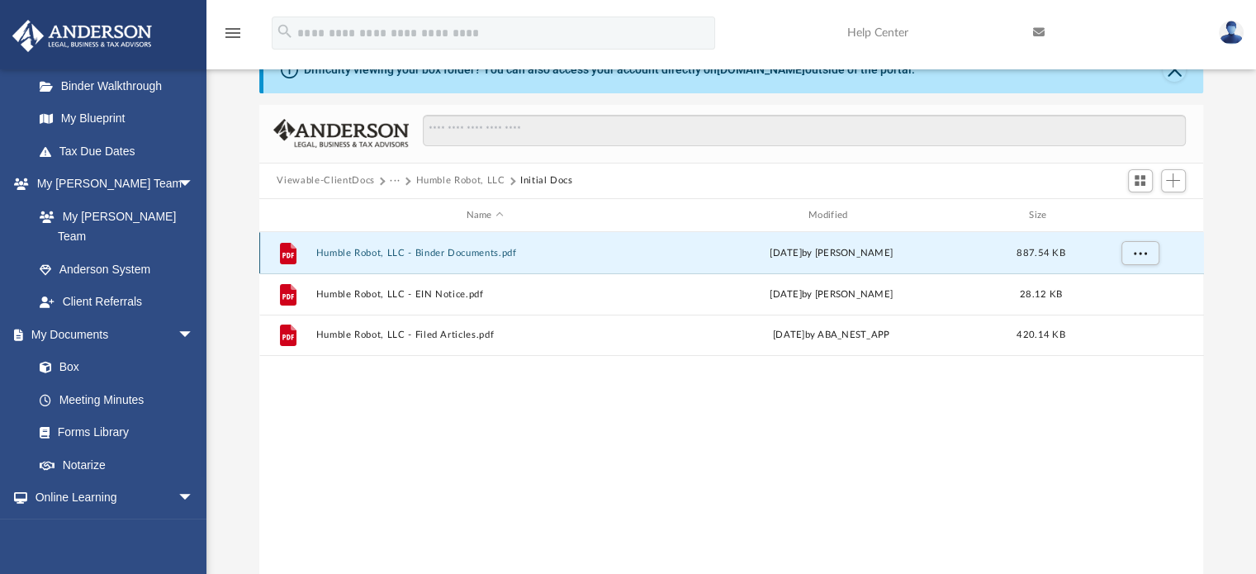
click at [471, 253] on button "Humble Robot, LLC - Binder Documents.pdf" at bounding box center [484, 253] width 339 height 11
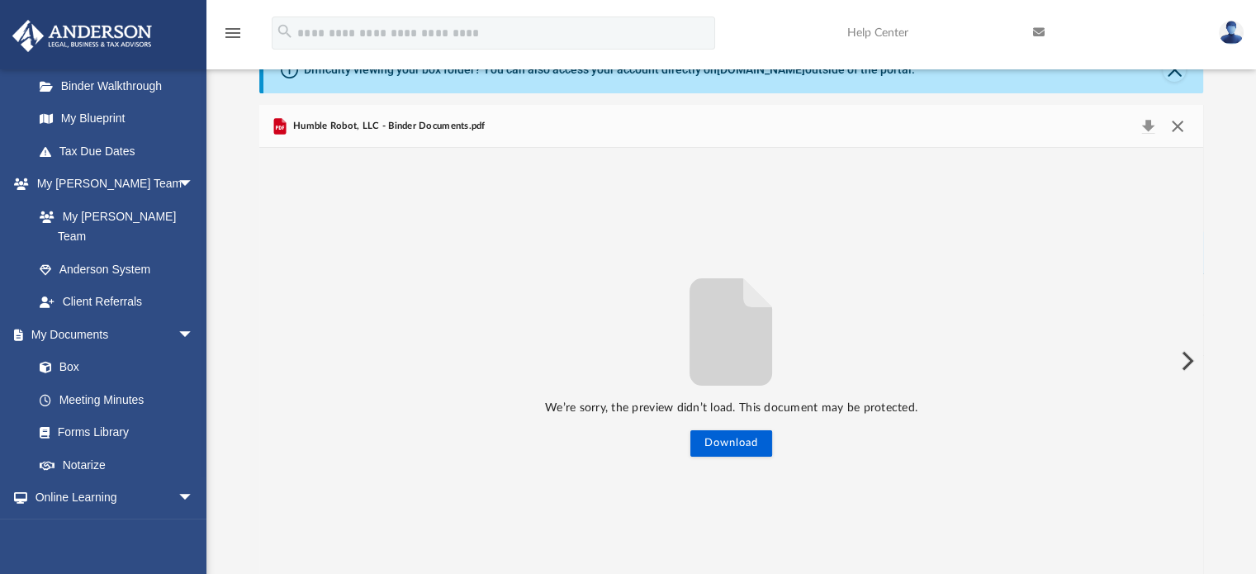
click at [1176, 121] on button "Close" at bounding box center [1178, 126] width 30 height 23
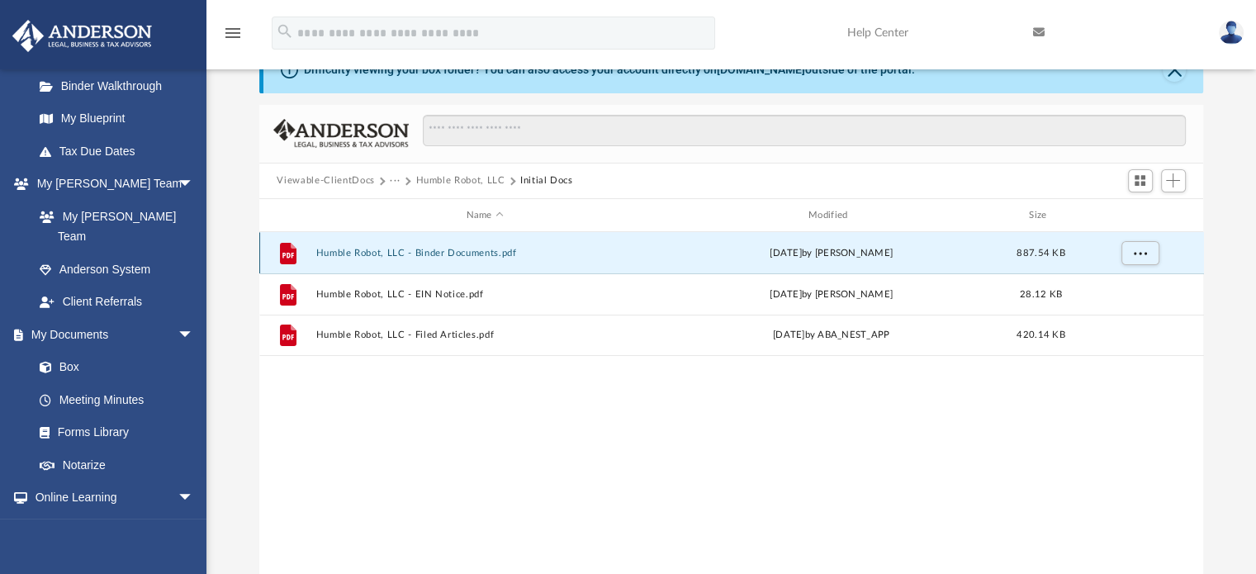
click at [467, 249] on button "Humble Robot, LLC - Binder Documents.pdf" at bounding box center [484, 253] width 339 height 11
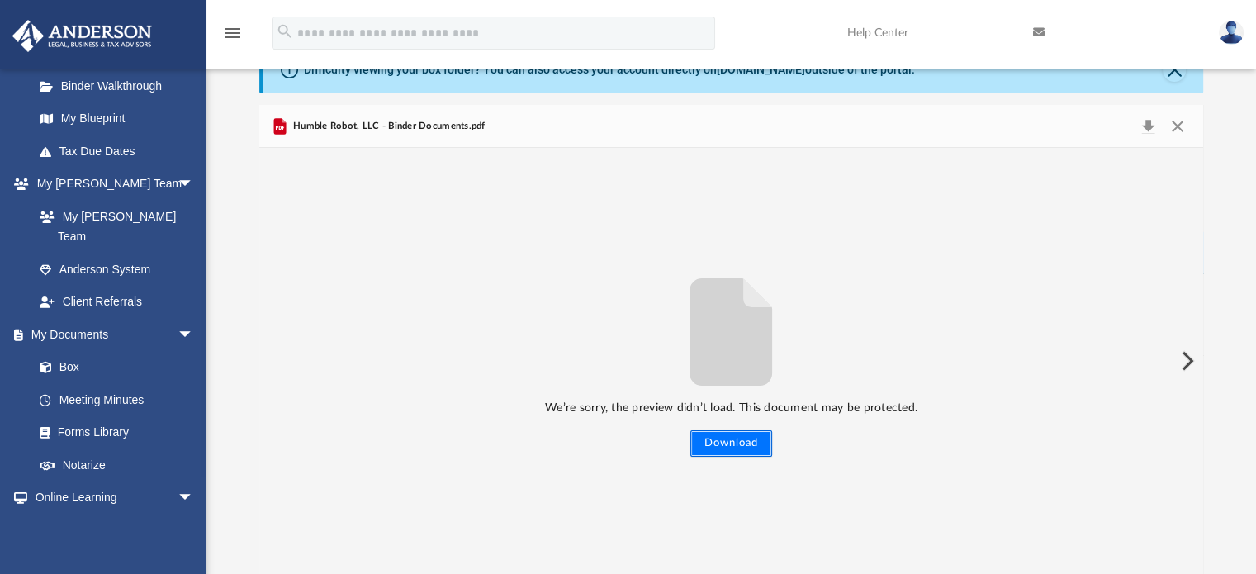
click at [731, 441] on button "Download" at bounding box center [731, 443] width 82 height 26
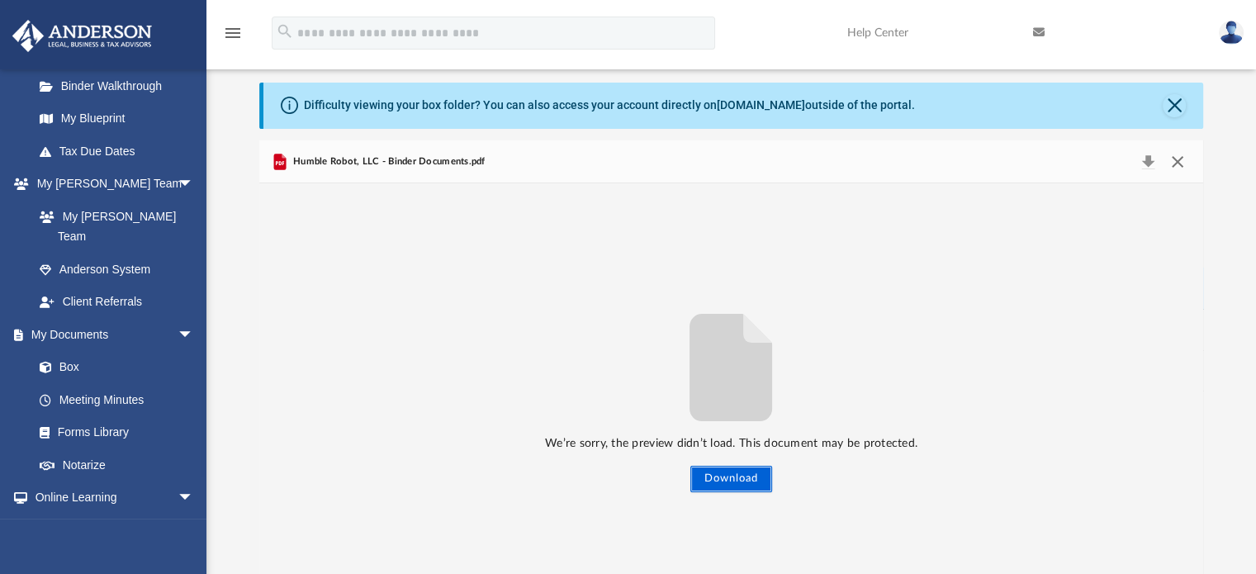
scroll to position [0, 0]
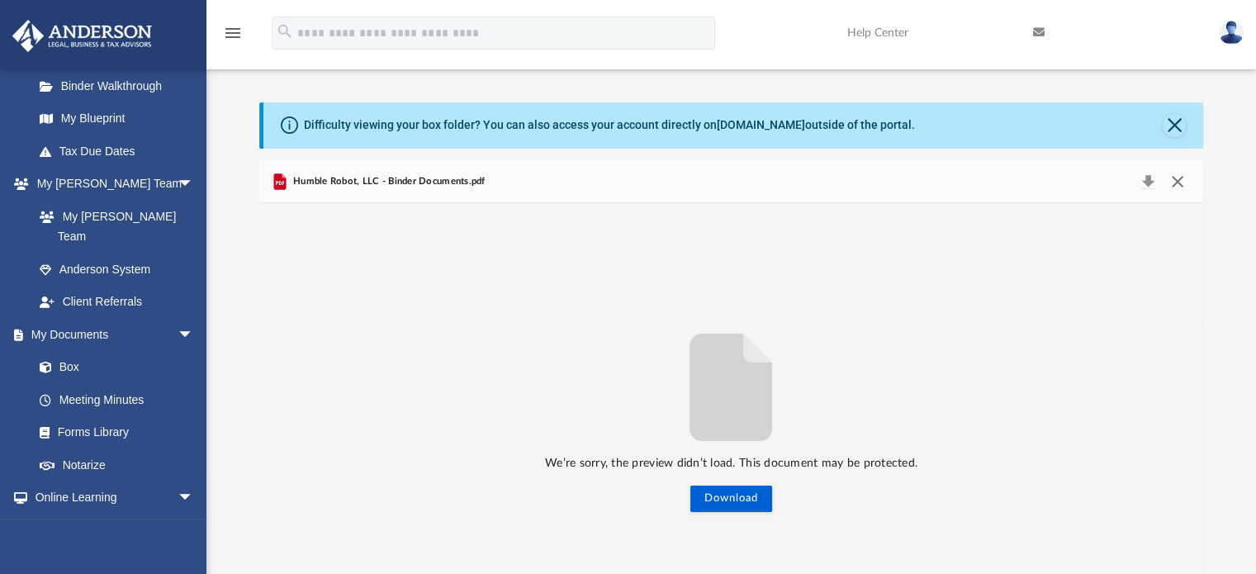
click at [1179, 183] on button "Close" at bounding box center [1178, 181] width 30 height 23
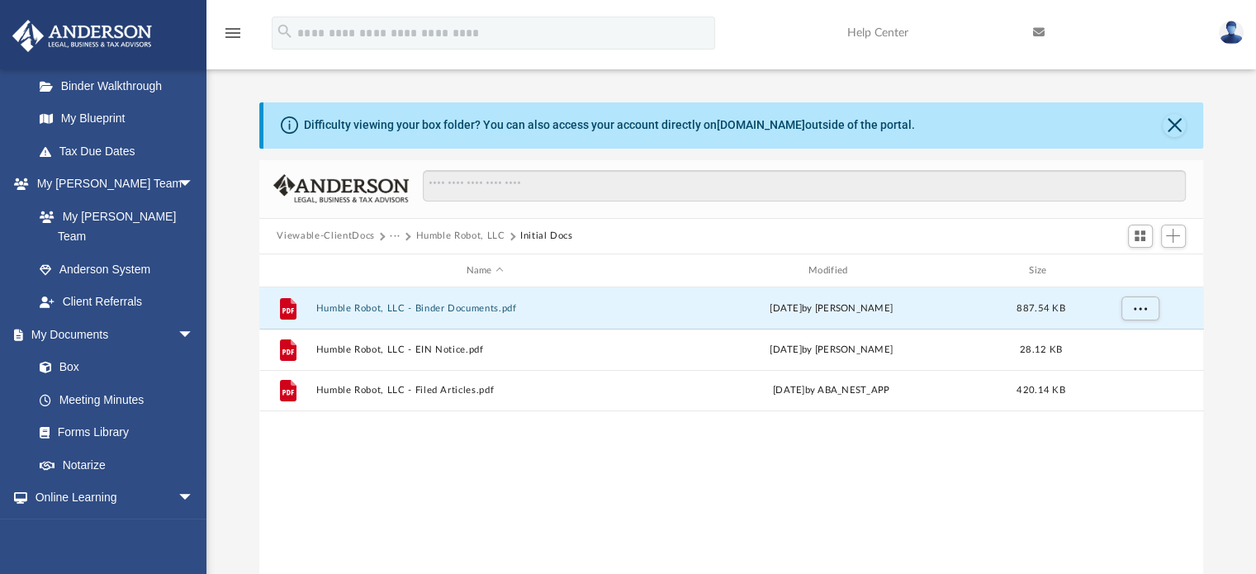
click at [328, 234] on button "Viewable-ClientDocs" at bounding box center [325, 236] width 97 height 15
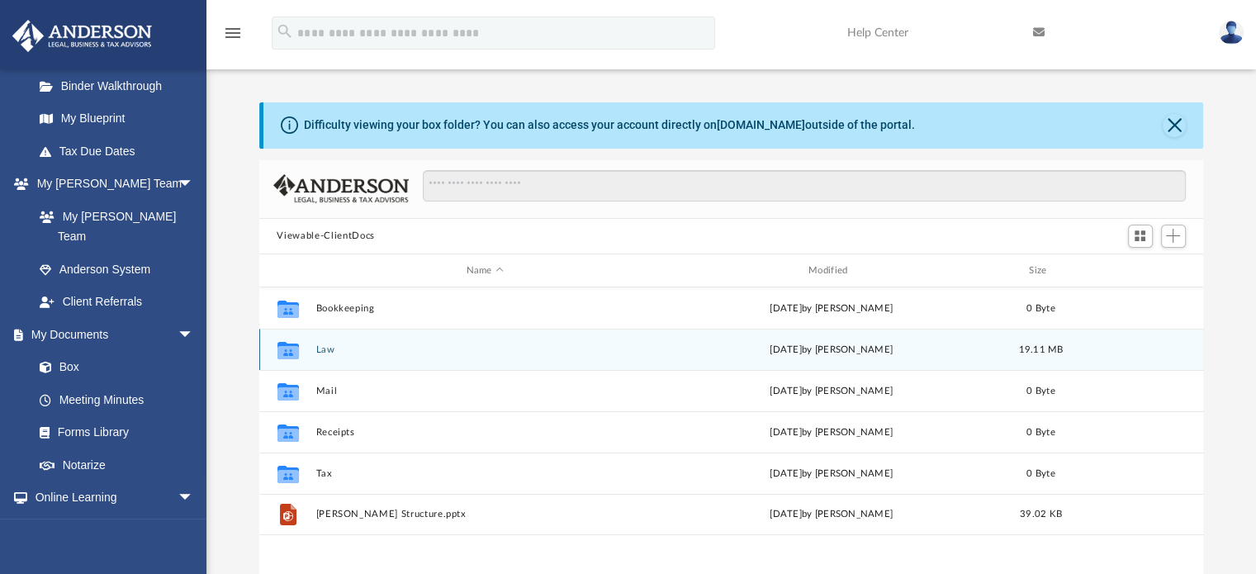
click at [327, 348] on button "Law" at bounding box center [484, 349] width 339 height 11
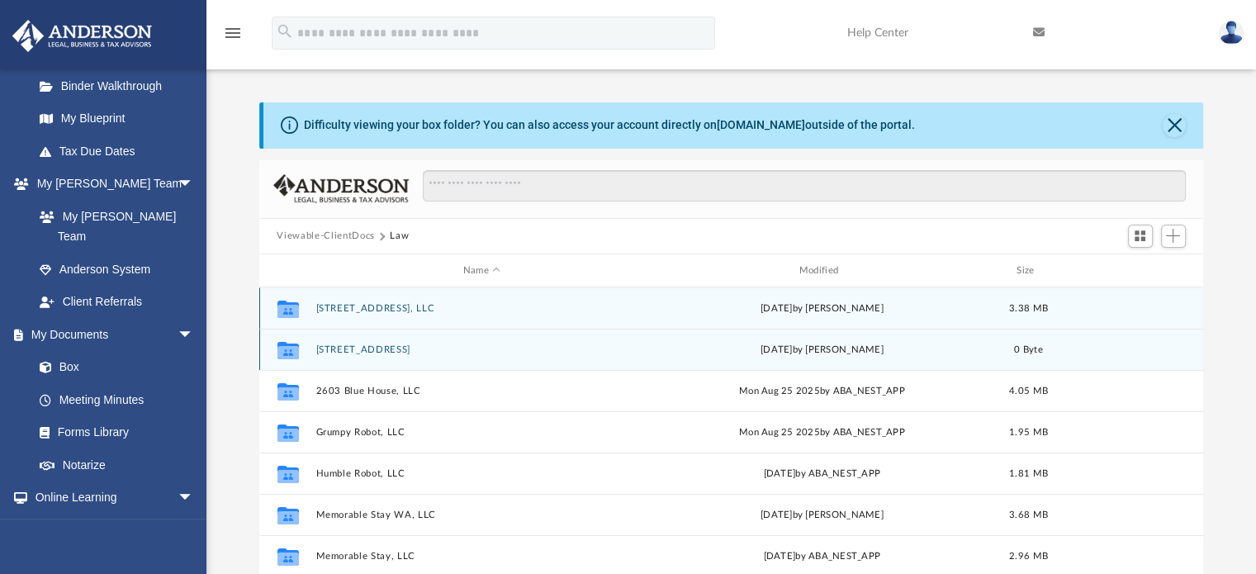
scroll to position [83, 0]
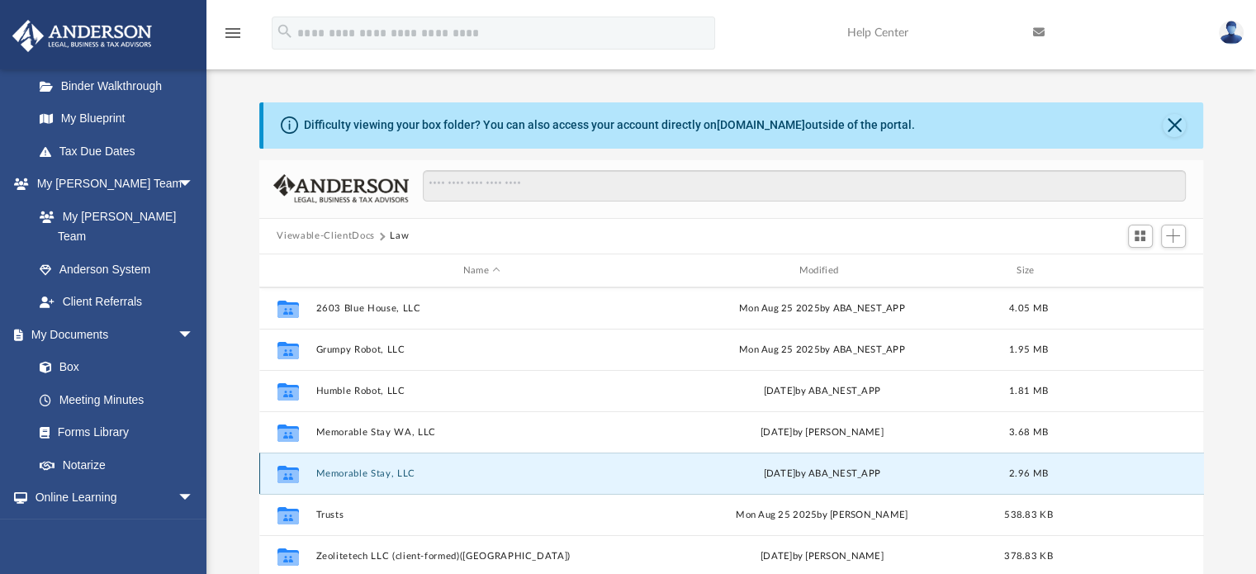
click at [400, 470] on button "Memorable Stay, LLC" at bounding box center [481, 473] width 333 height 11
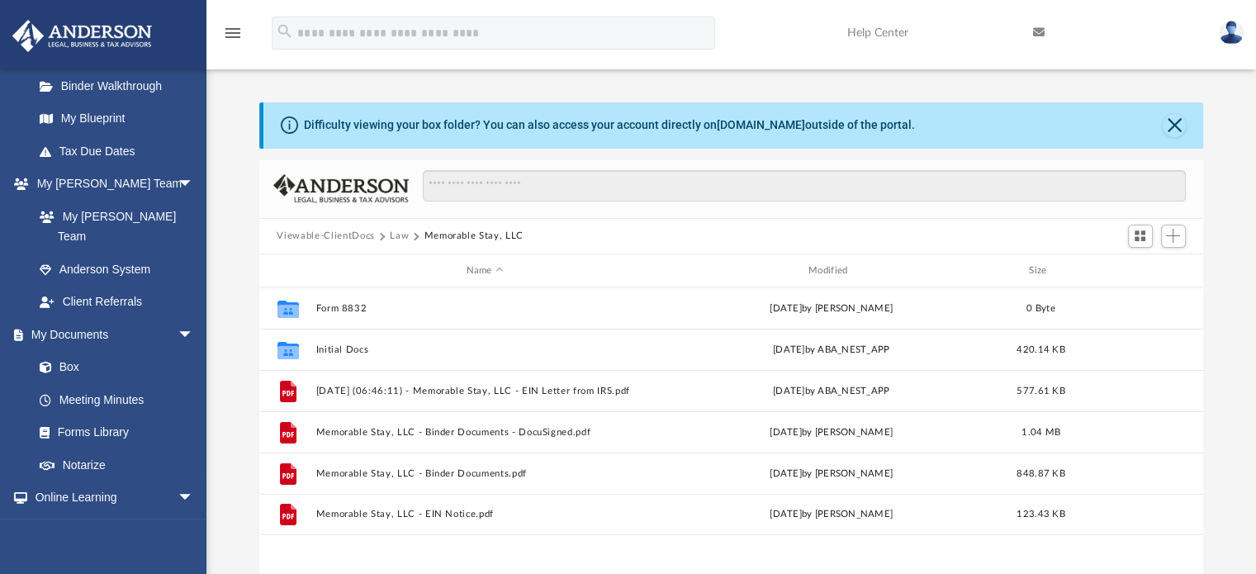
scroll to position [0, 0]
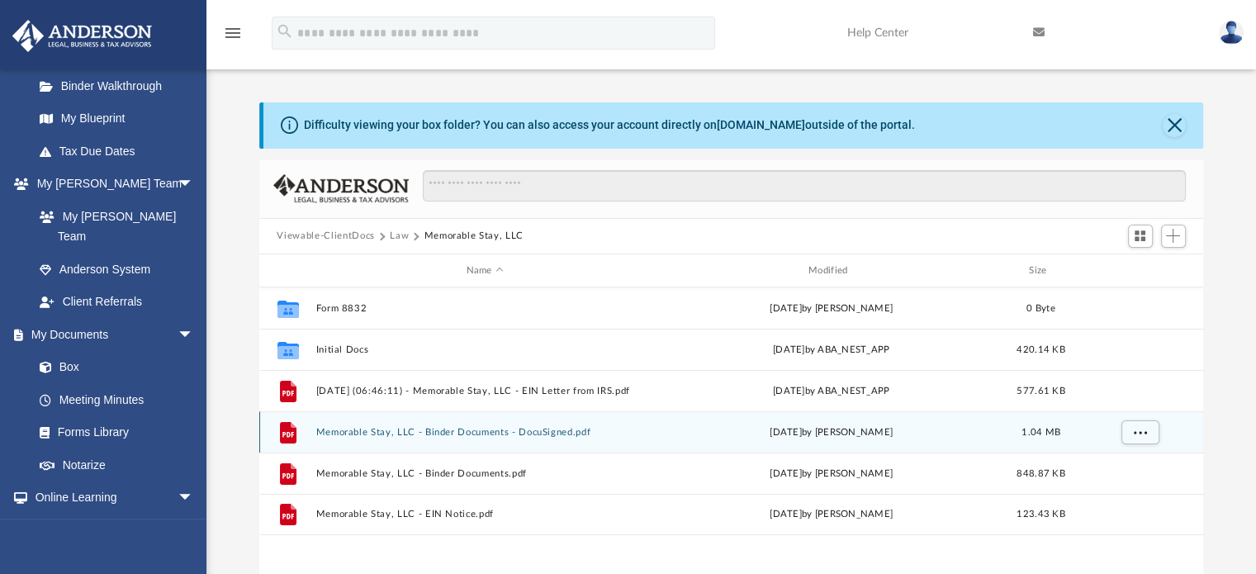
click at [502, 428] on button "Memorable Stay, LLC - Binder Documents - DocuSigned.pdf" at bounding box center [484, 432] width 339 height 11
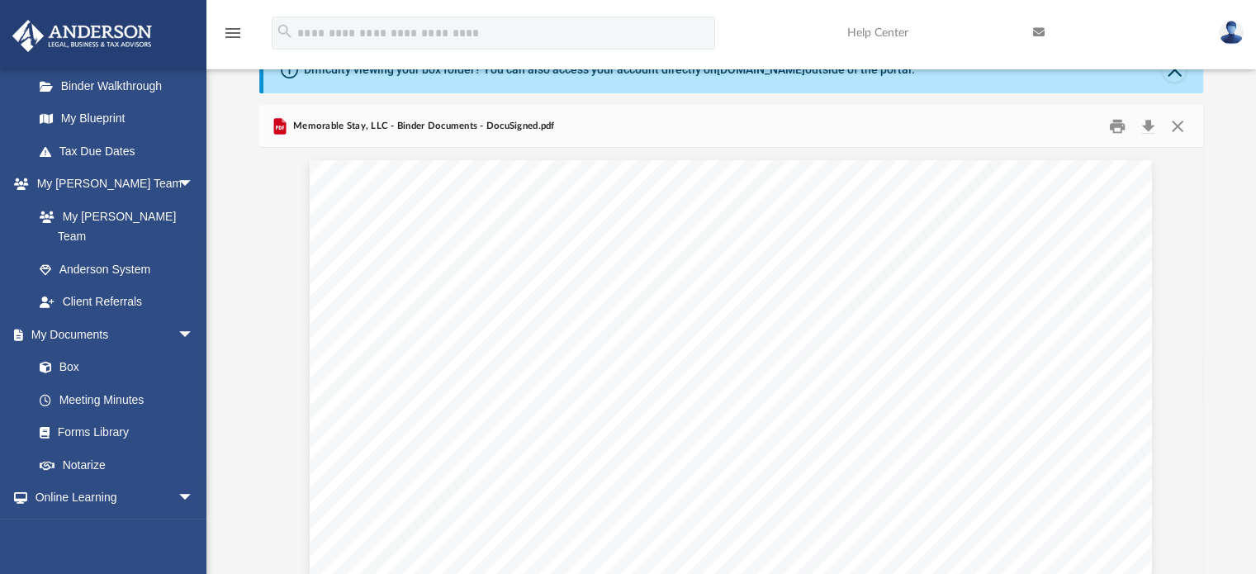
drag, startPoint x: 678, startPoint y: 296, endPoint x: 587, endPoint y: 392, distance: 132.0
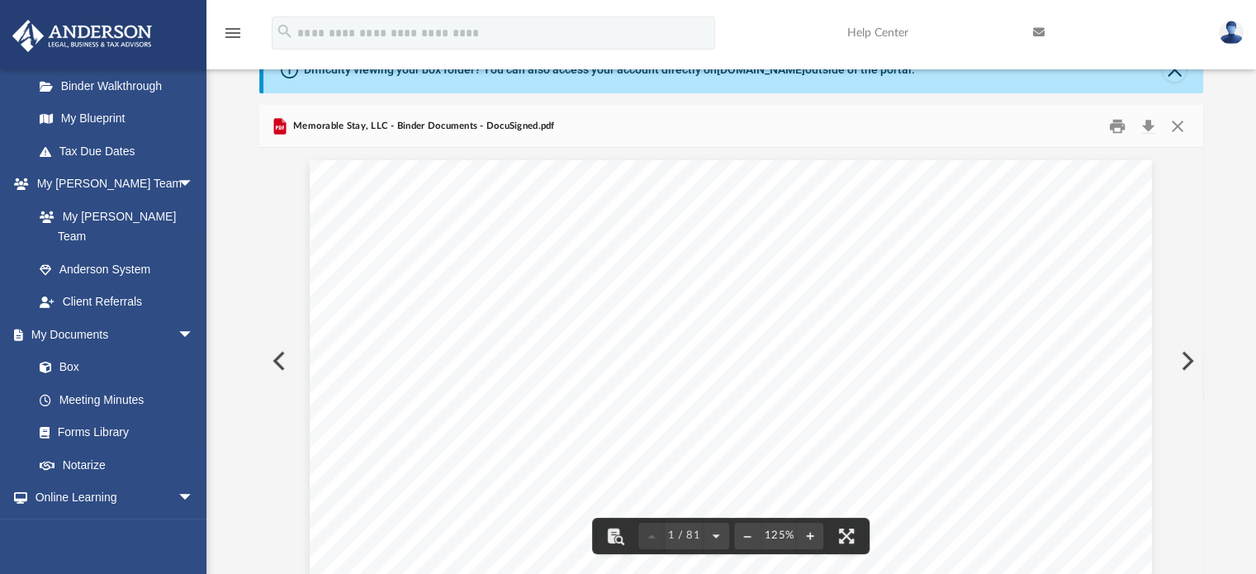
drag, startPoint x: 587, startPoint y: 392, endPoint x: 534, endPoint y: 330, distance: 81.4
click at [534, 331] on span "and Amy Anstead" at bounding box center [567, 338] width 140 height 15
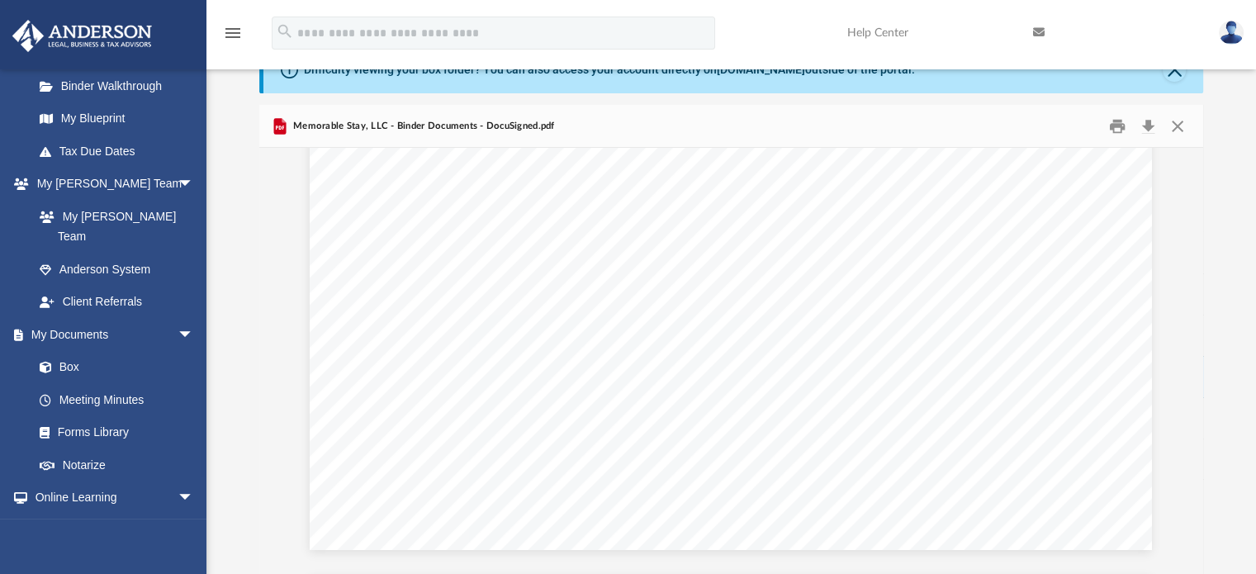
scroll to position [1651, 0]
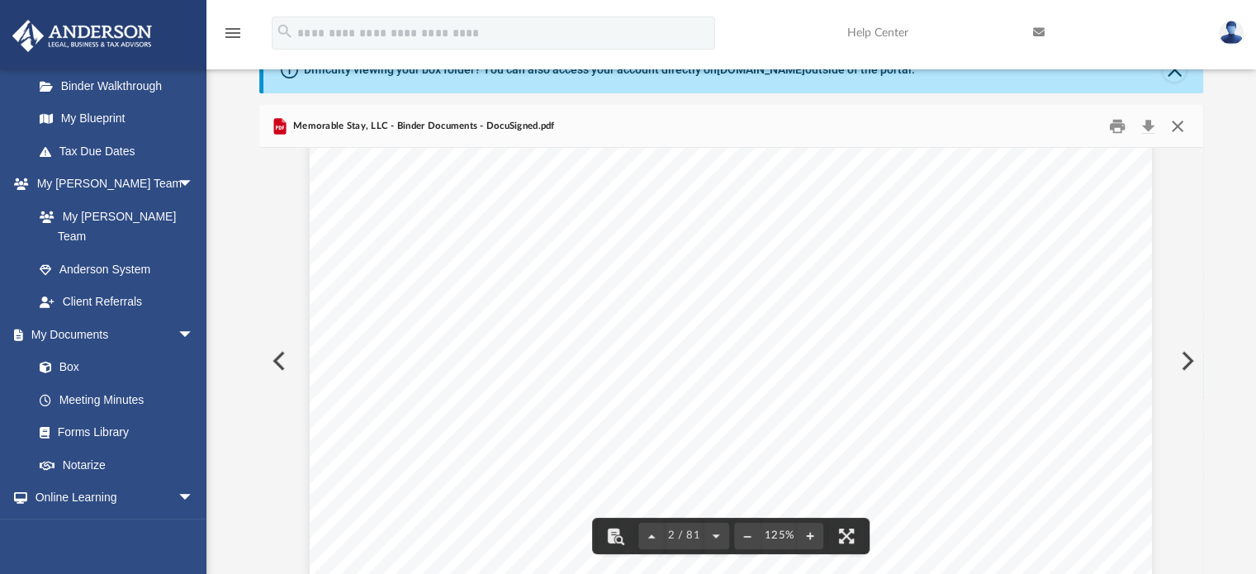
click at [1177, 121] on button "Close" at bounding box center [1178, 126] width 30 height 26
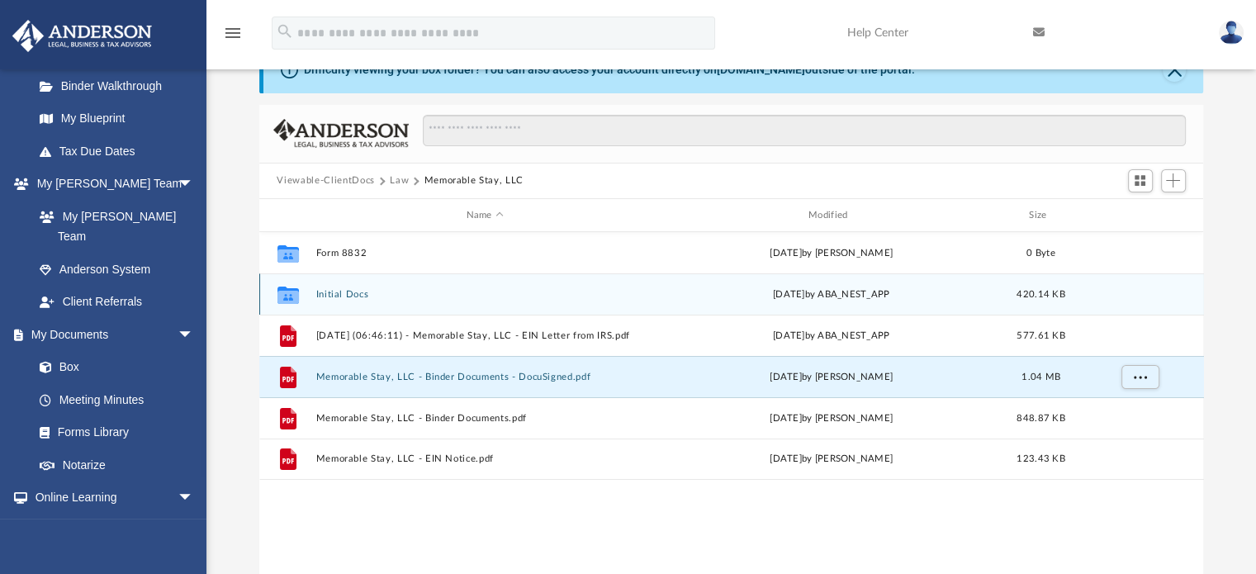
click at [340, 293] on button "Initial Docs" at bounding box center [484, 294] width 339 height 11
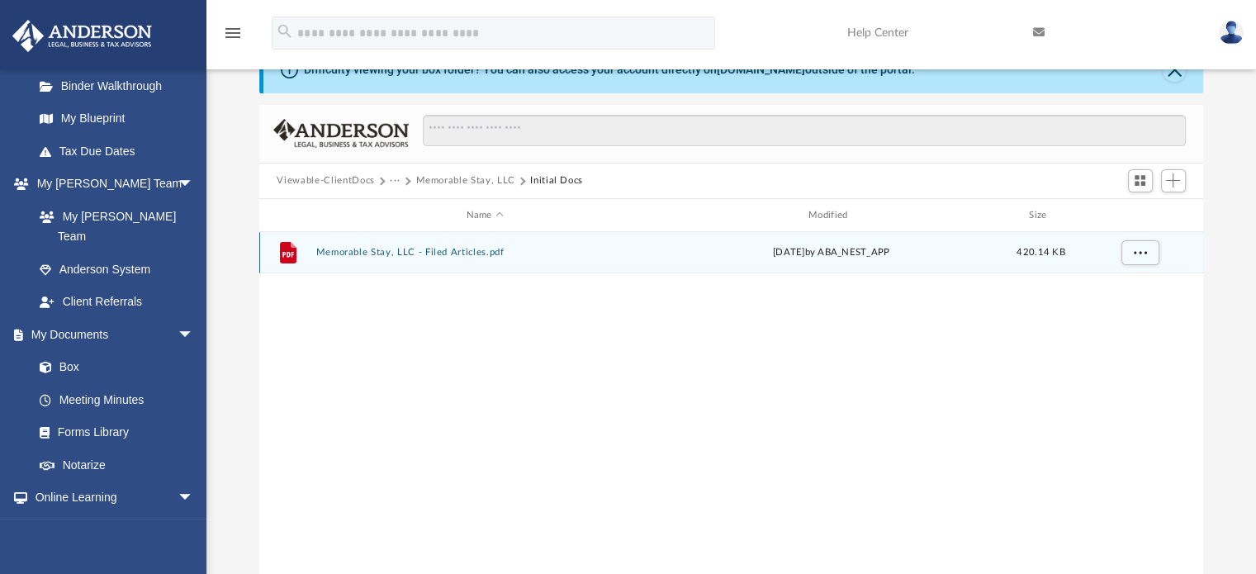
click at [397, 248] on button "Memorable Stay, LLC - Filed Articles.pdf" at bounding box center [484, 253] width 339 height 11
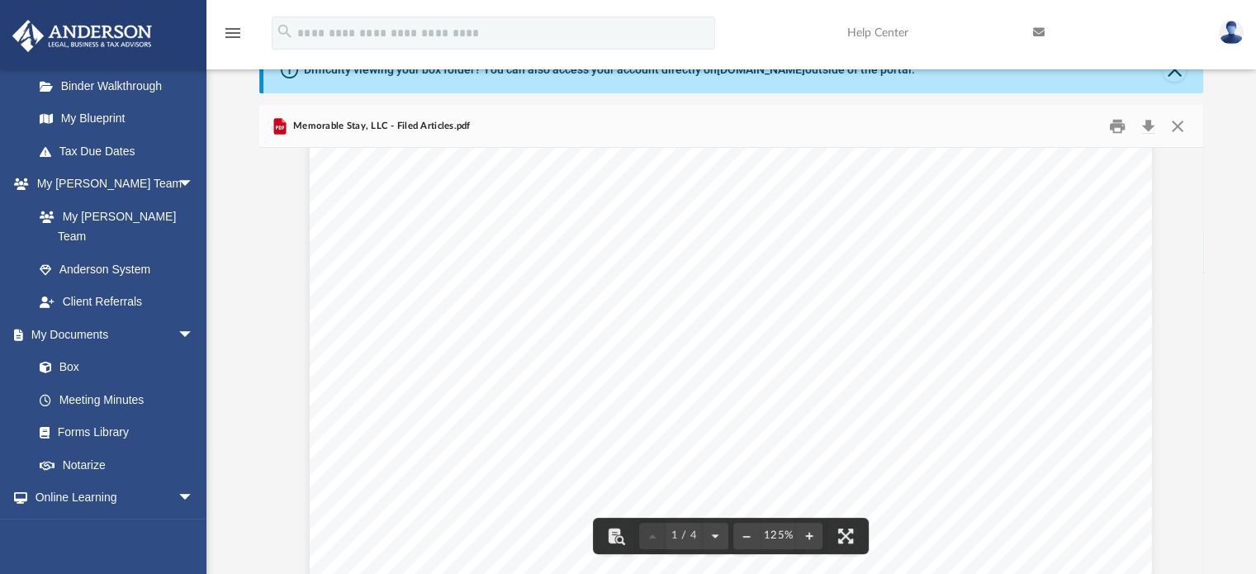
scroll to position [248, 0]
click at [934, 523] on div "Wyoming Secretary of State Herschler Bldg East, Ste.100 & 101 Cheyenne, WY 8200…" at bounding box center [731, 457] width 842 height 1090
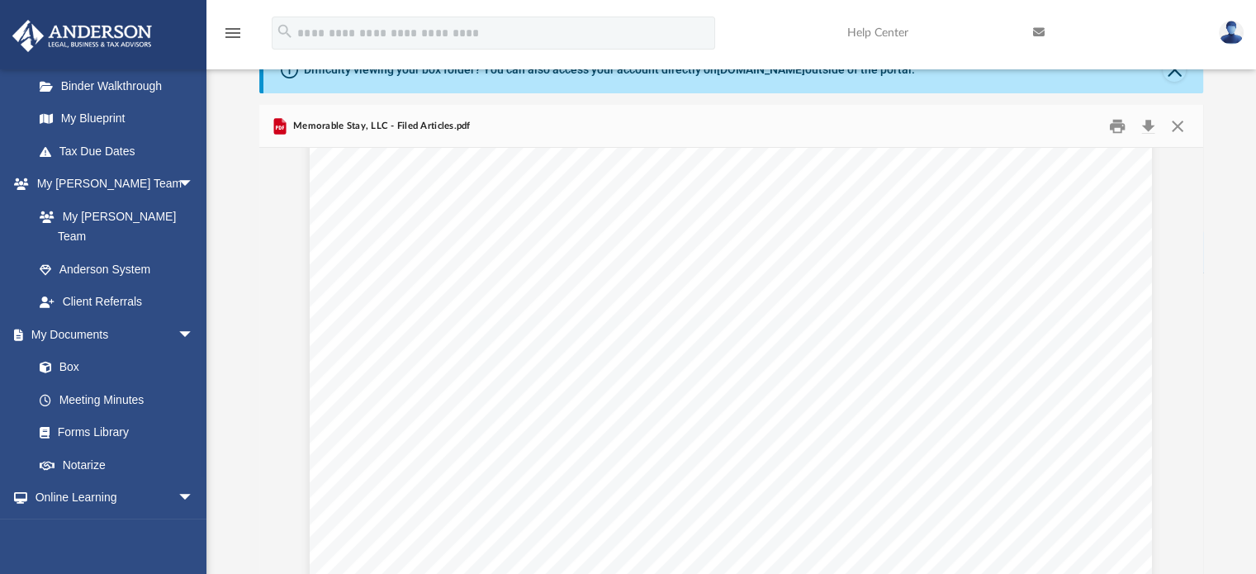
scroll to position [578, 0]
click at [1178, 121] on button "Close" at bounding box center [1178, 126] width 30 height 26
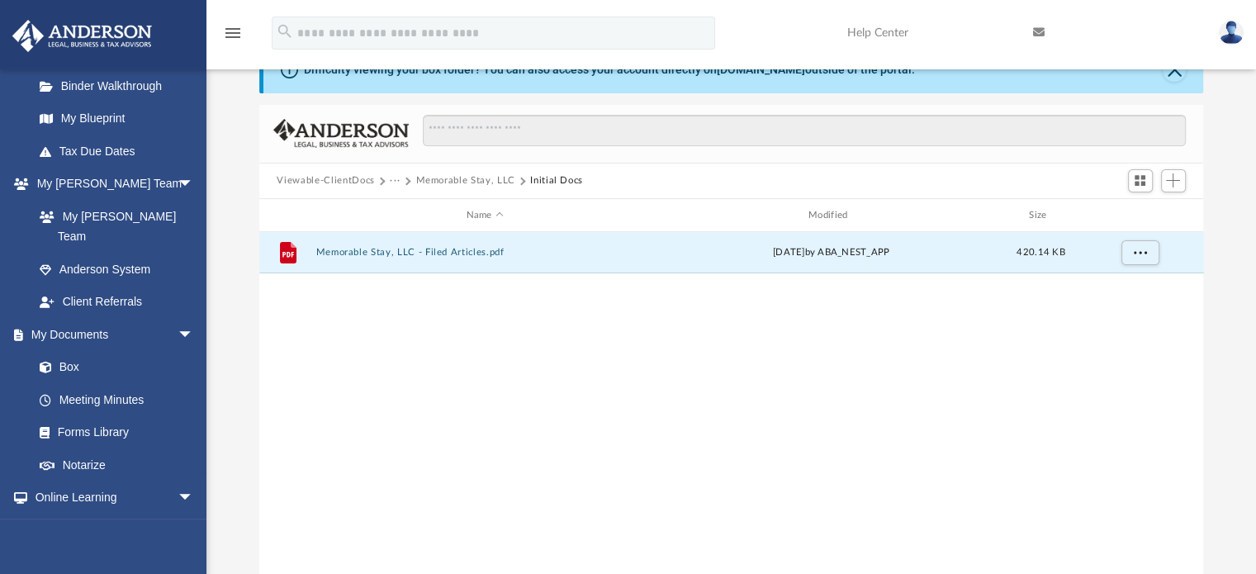
click at [395, 177] on button "···" at bounding box center [395, 180] width 11 height 15
click at [403, 207] on li "Law" at bounding box center [407, 209] width 19 height 17
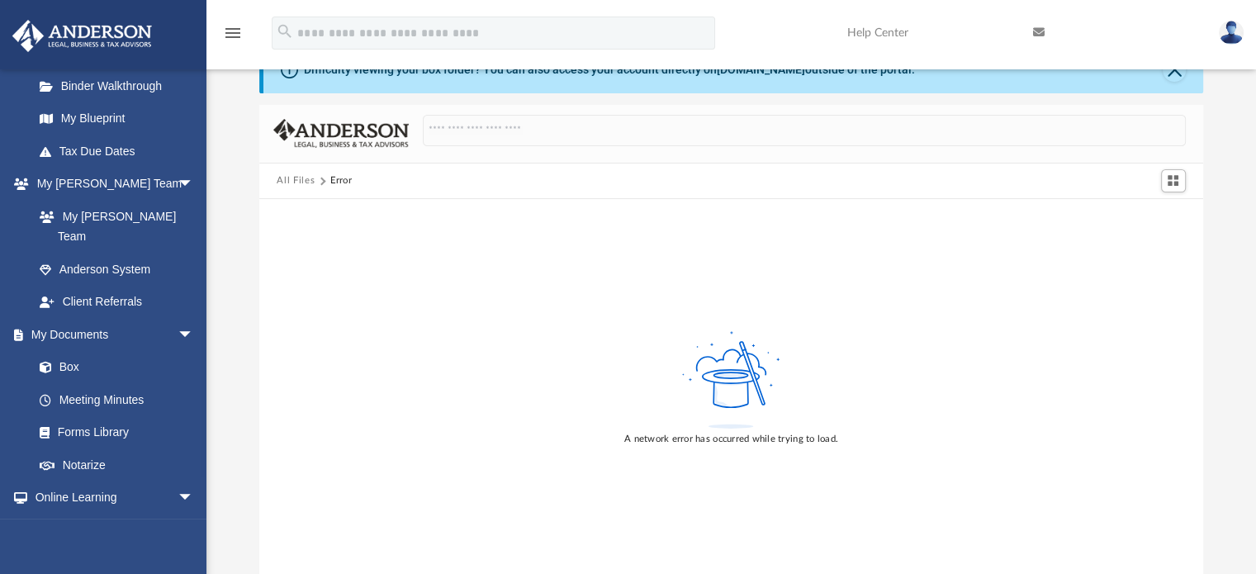
click at [294, 178] on button "All Files" at bounding box center [296, 180] width 38 height 15
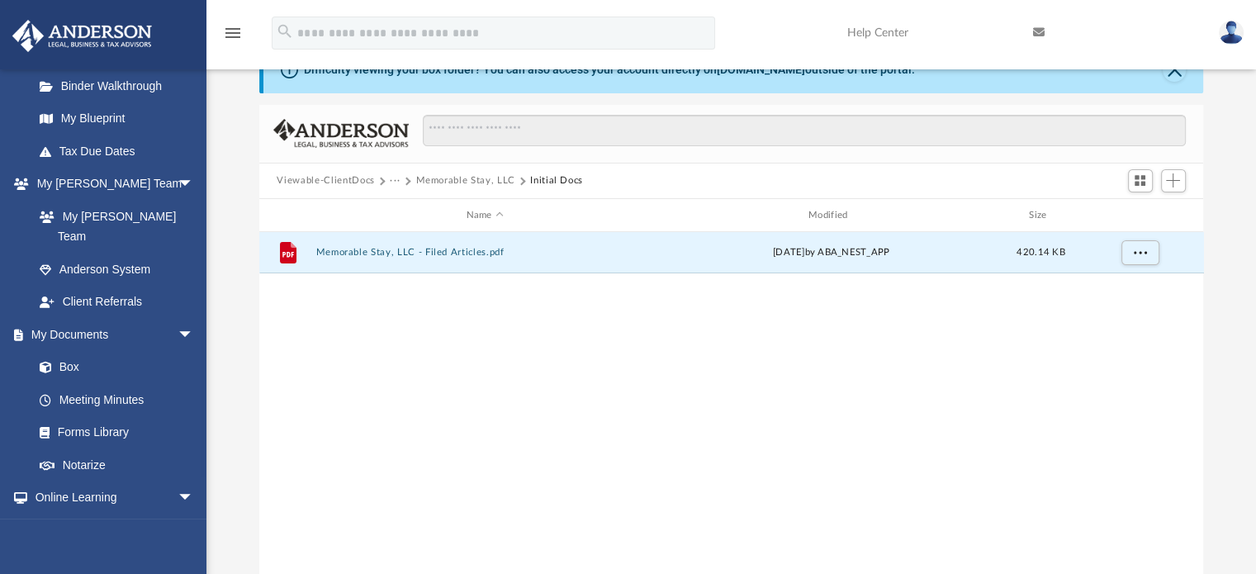
scroll to position [362, 931]
click at [310, 180] on button "Viewable-ClientDocs" at bounding box center [325, 180] width 97 height 15
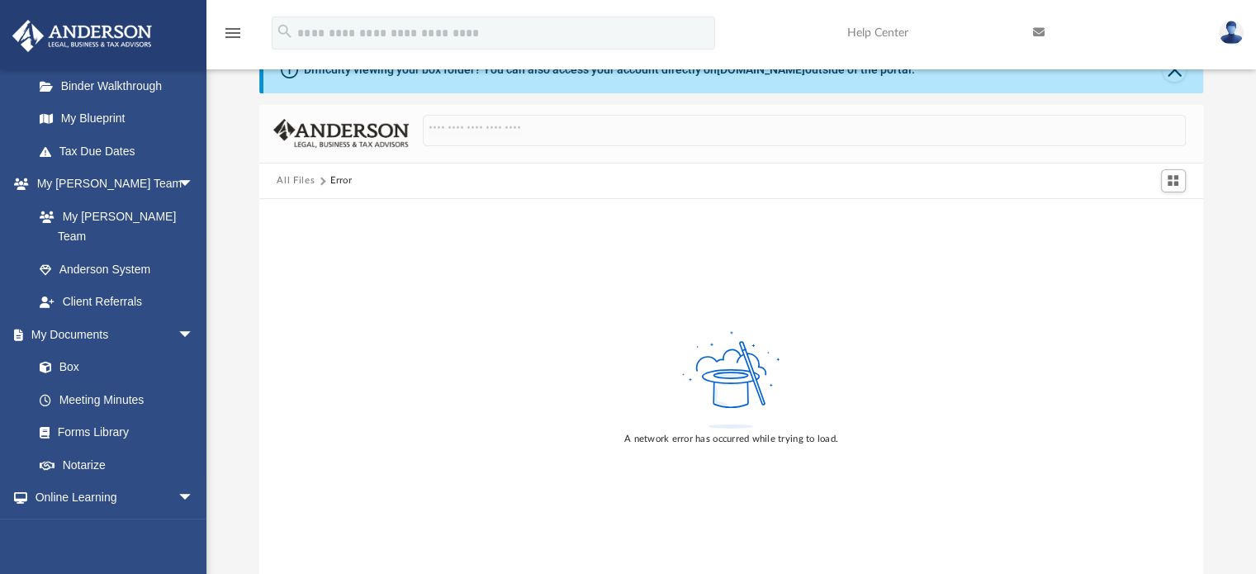
click at [304, 181] on button "All Files" at bounding box center [296, 180] width 38 height 15
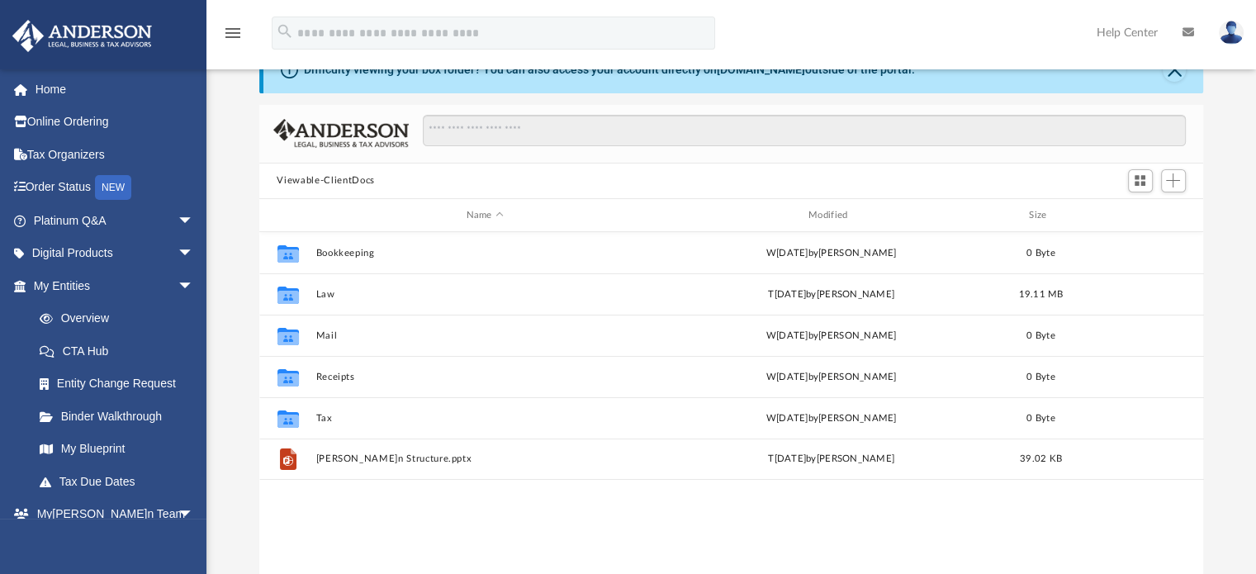
scroll to position [362, 931]
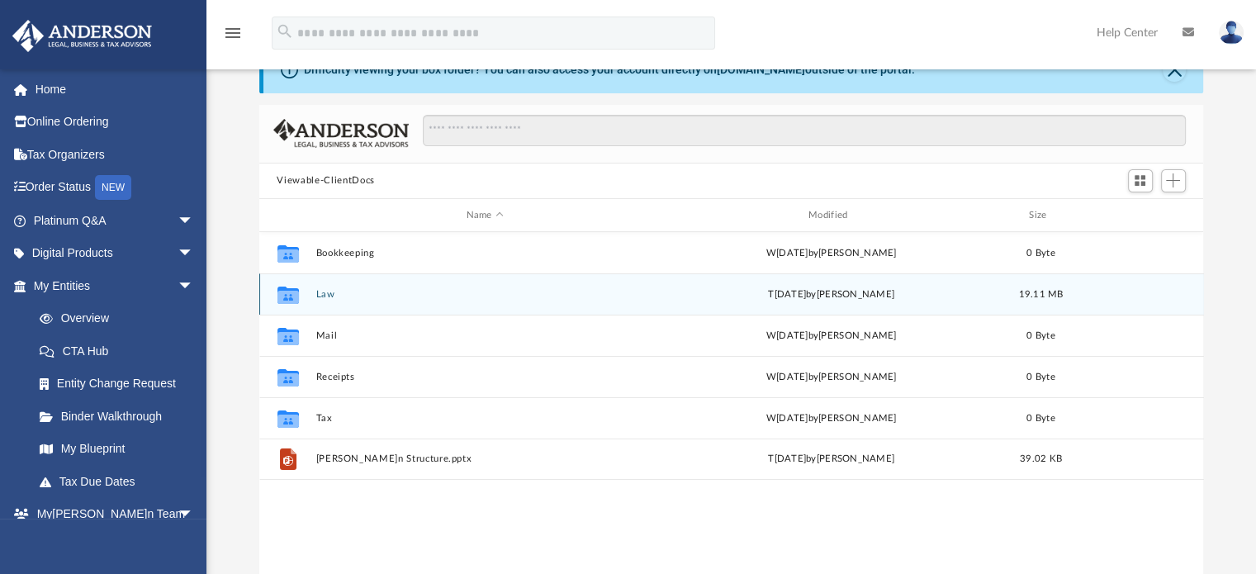
click at [327, 291] on button "Law" at bounding box center [484, 294] width 339 height 11
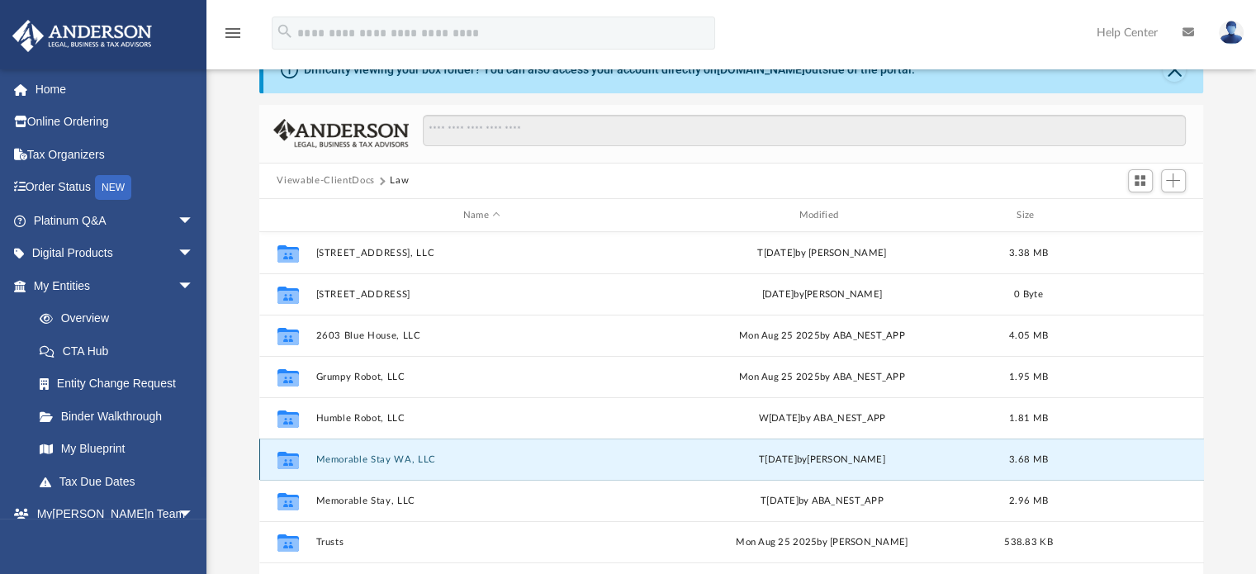
click at [379, 459] on button "Memorable Stay WA, LLC" at bounding box center [481, 459] width 333 height 11
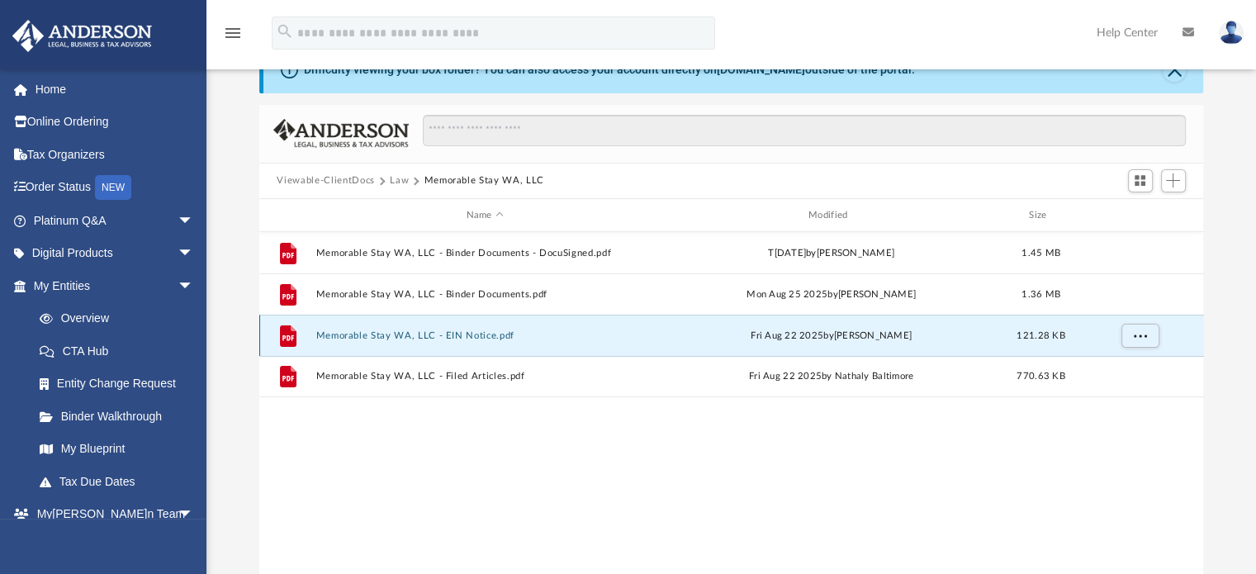
click at [468, 330] on button "Memorable Stay WA, LLC - EIN Notice.pdf" at bounding box center [484, 335] width 339 height 11
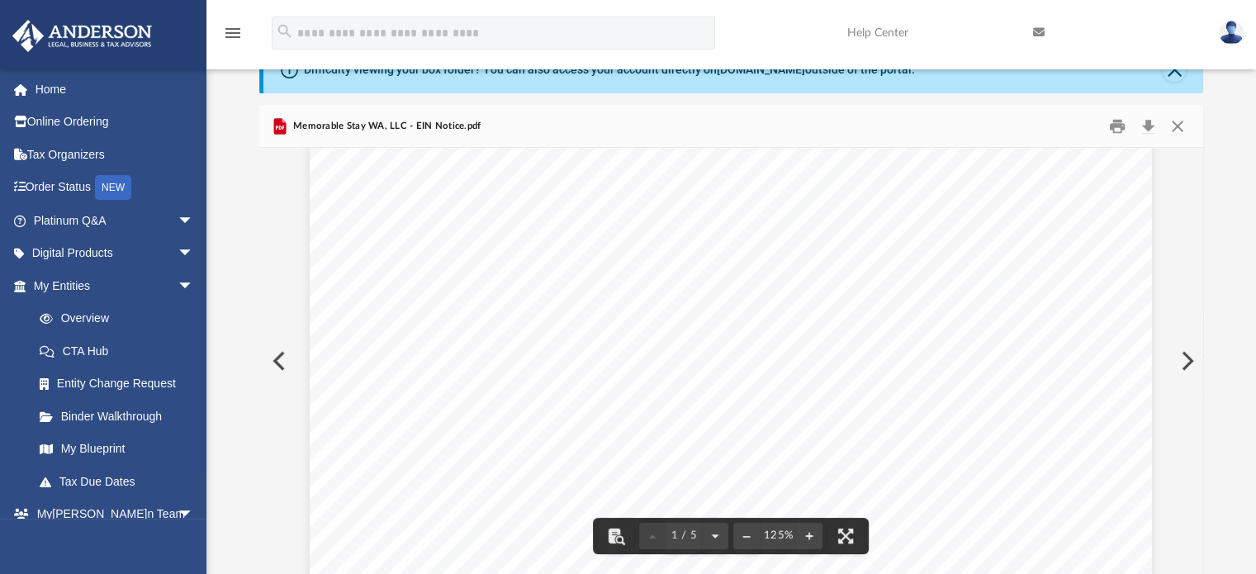
scroll to position [578, 0]
click at [1181, 122] on button "Close" at bounding box center [1178, 126] width 30 height 26
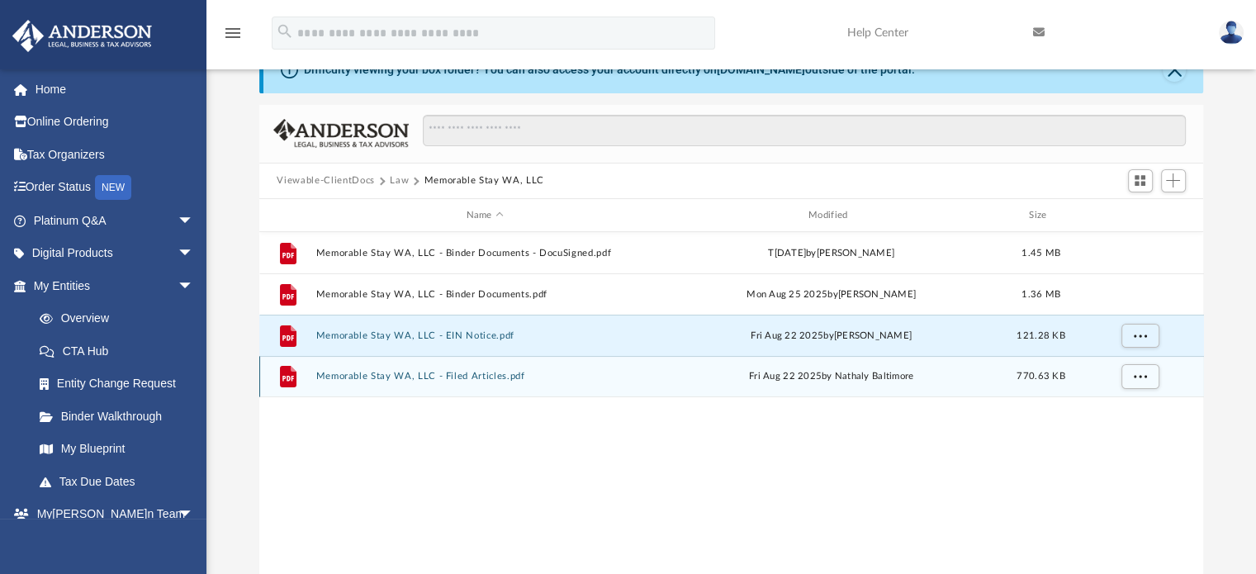
click at [479, 372] on button "Memorable Stay WA, LLC - Filed Articles.pdf" at bounding box center [484, 377] width 339 height 11
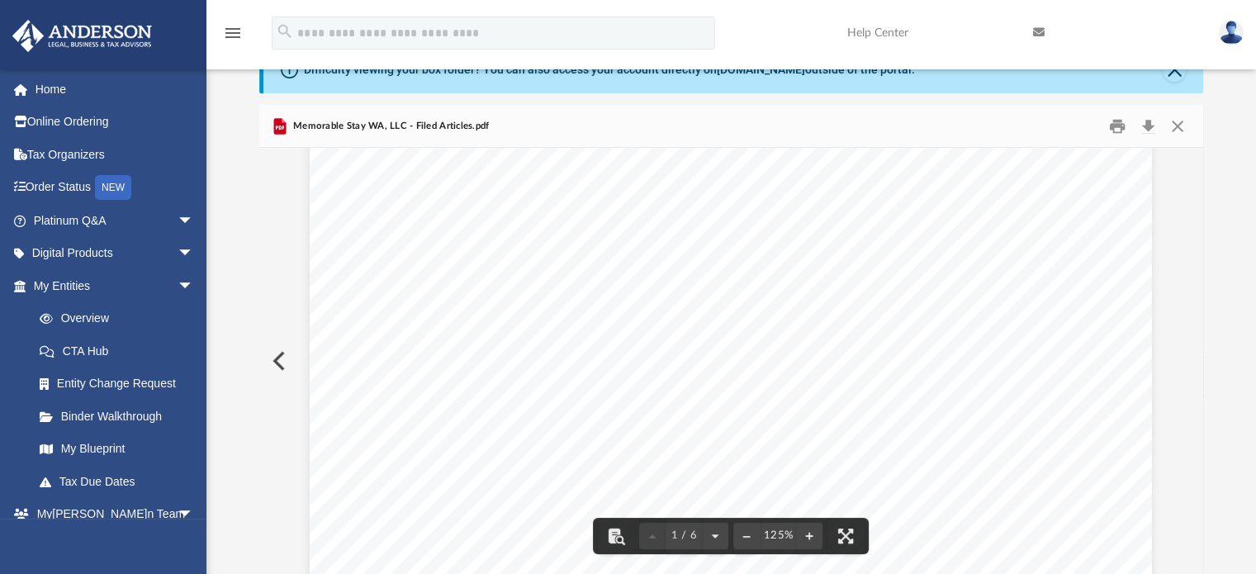
scroll to position [0, 0]
click at [1181, 121] on button "Close" at bounding box center [1178, 126] width 30 height 26
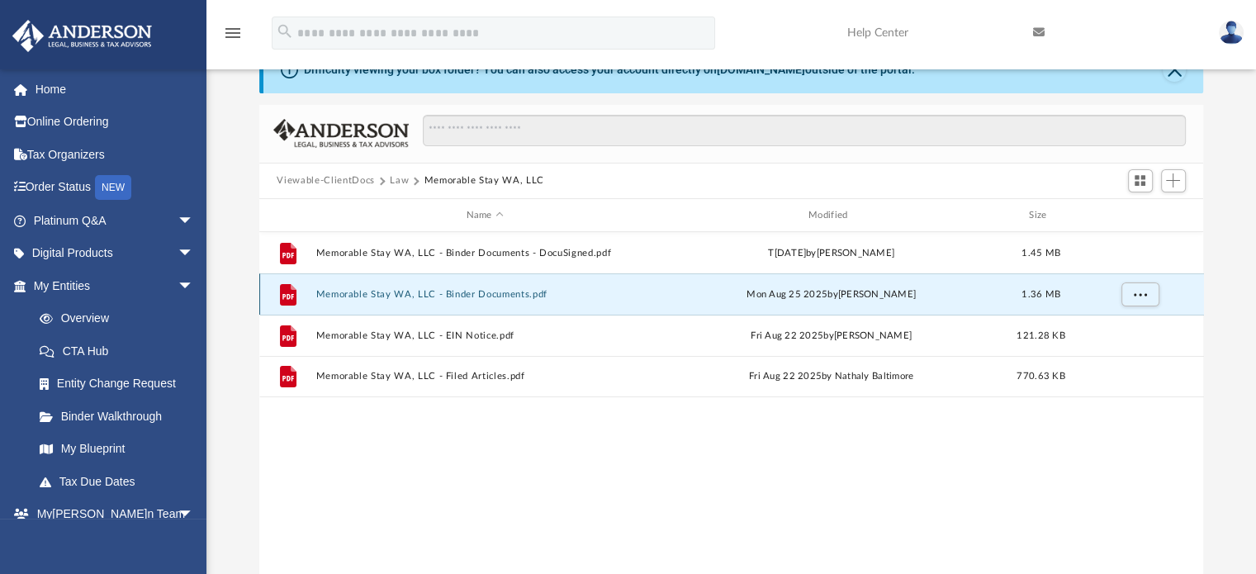
click at [503, 292] on button "Memorable Stay WA, LLC - Binder Documents.pdf" at bounding box center [484, 294] width 339 height 11
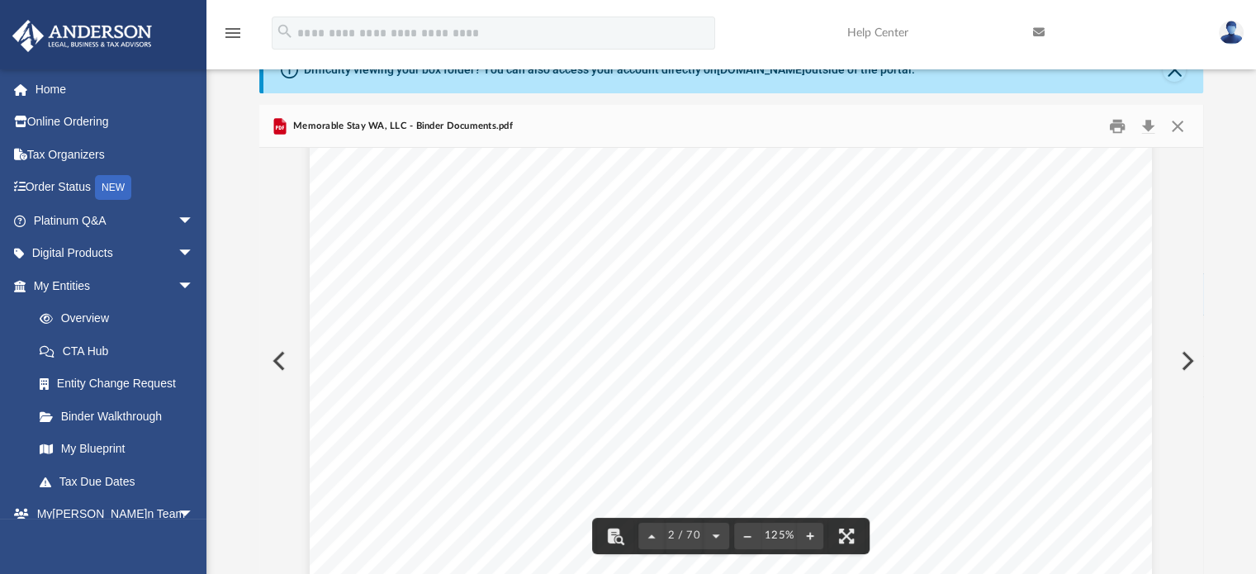
scroll to position [1569, 0]
click at [1178, 128] on button "Close" at bounding box center [1178, 126] width 30 height 26
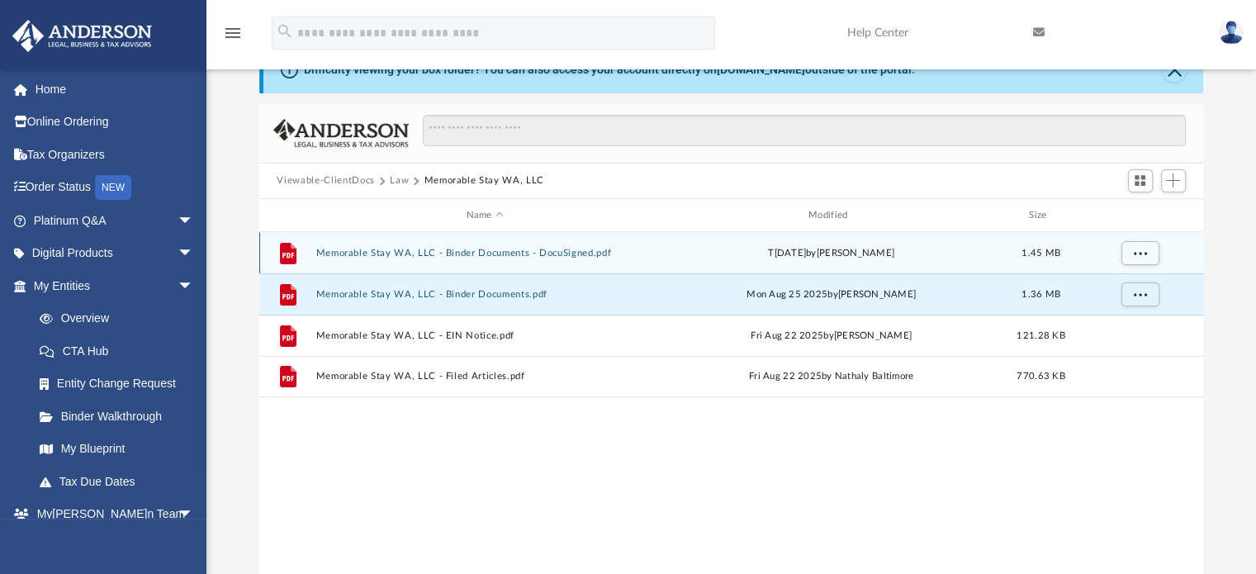
click at [518, 253] on button "Memorable Stay WA, LLC - Binder Documents - DocuSigned.pdf" at bounding box center [484, 253] width 339 height 11
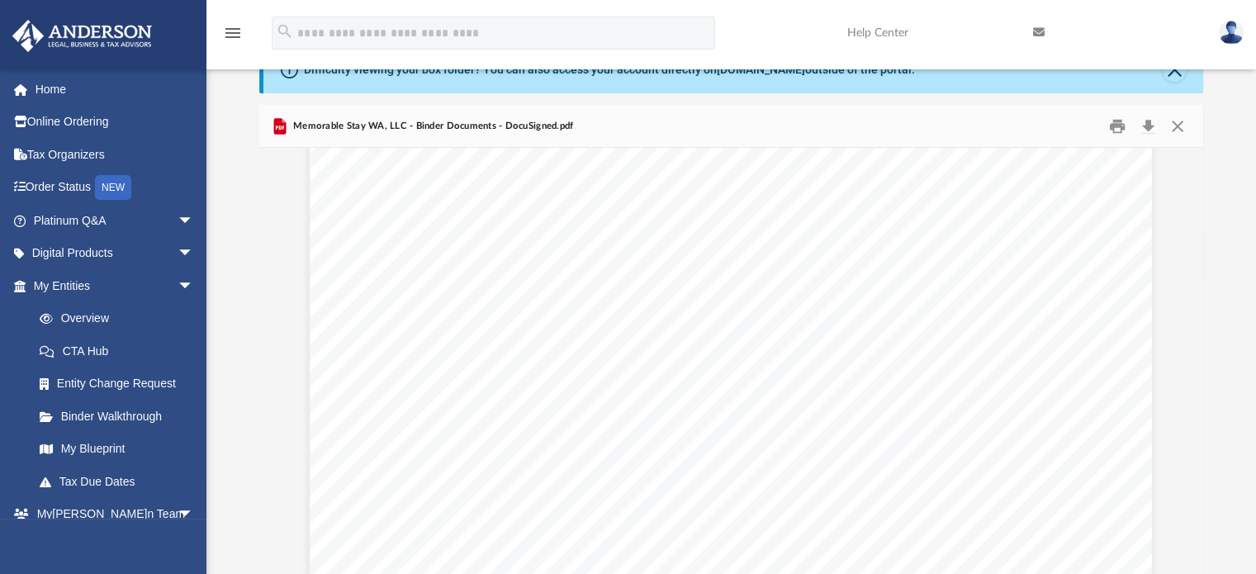
scroll to position [1239, 0]
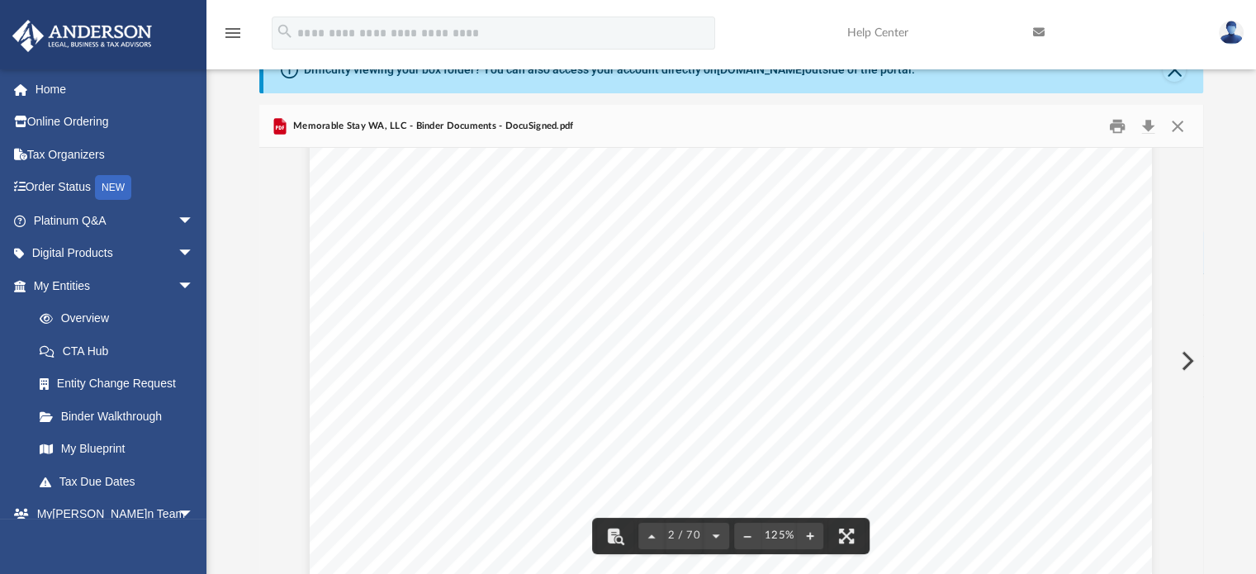
click at [1216, 115] on div "Difficulty viewing your box folder? You can also access your account directly o…" at bounding box center [730, 311] width 1049 height 528
click at [1176, 126] on button "Close" at bounding box center [1178, 126] width 30 height 26
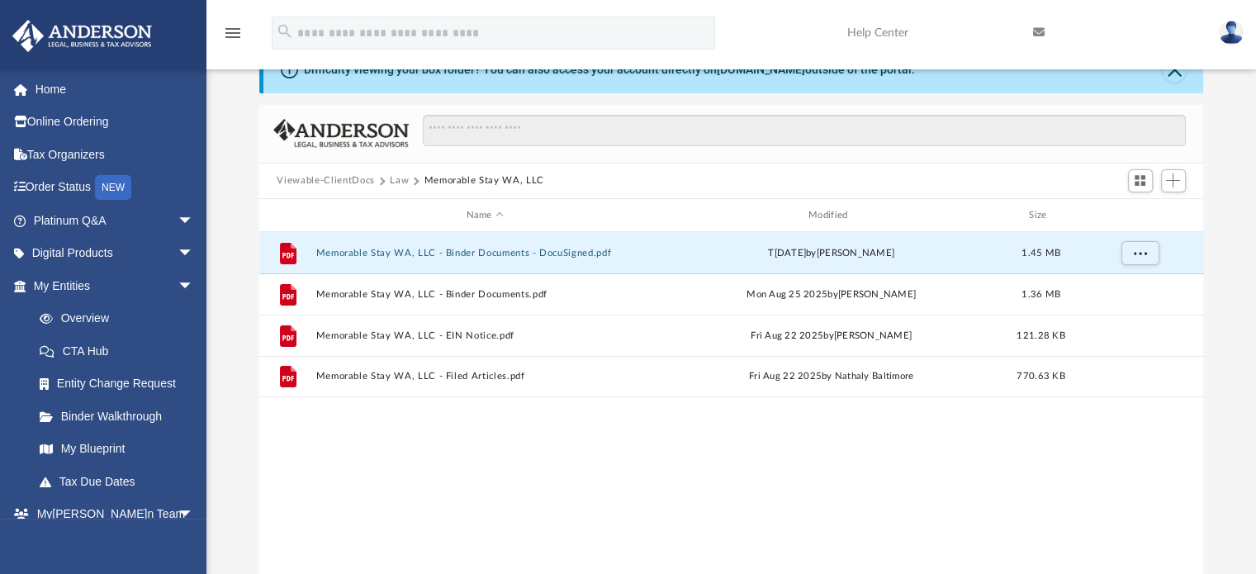
click at [400, 176] on button "Law" at bounding box center [399, 180] width 19 height 15
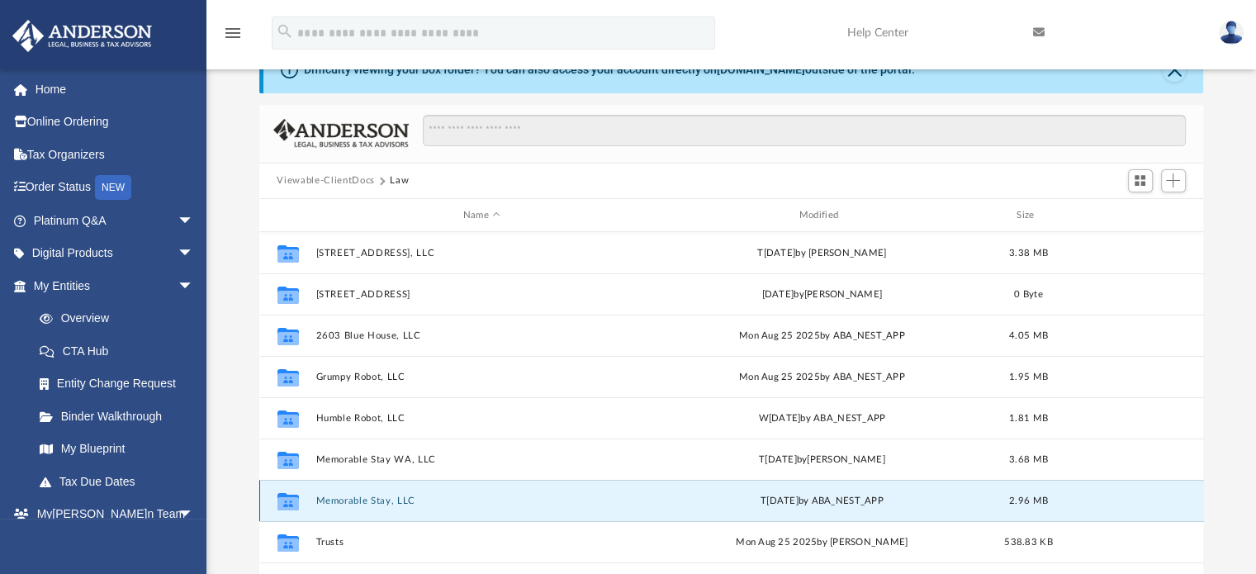
click at [372, 498] on button "Memorable Stay, LLC" at bounding box center [481, 500] width 333 height 11
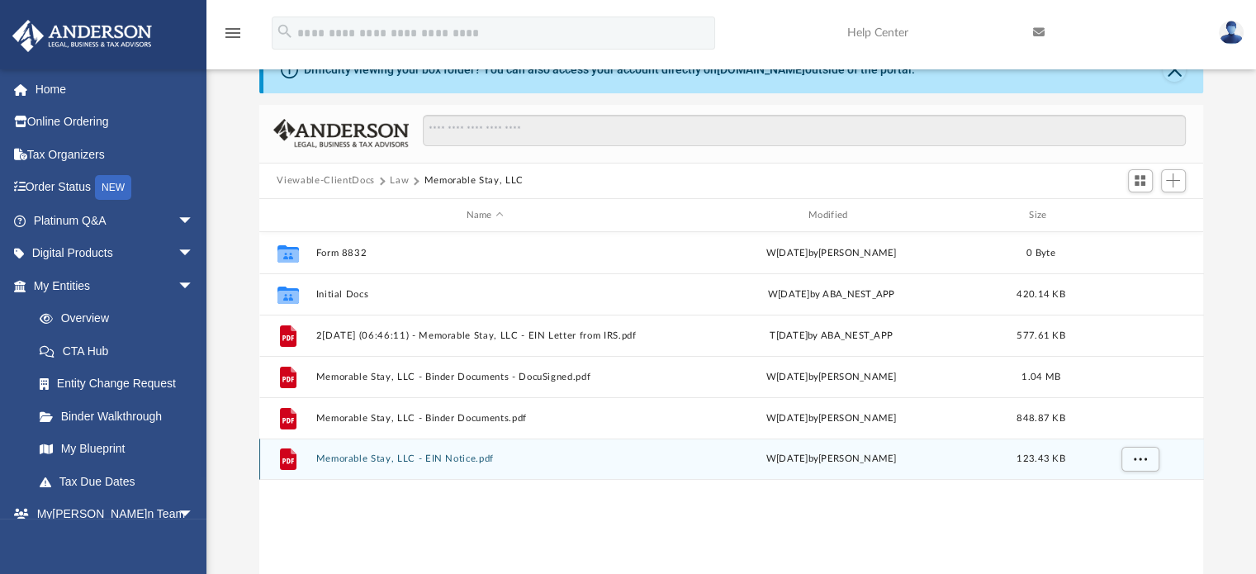
click at [443, 454] on button "Memorable Stay, LLC - EIN Notice.pdf" at bounding box center [484, 459] width 339 height 11
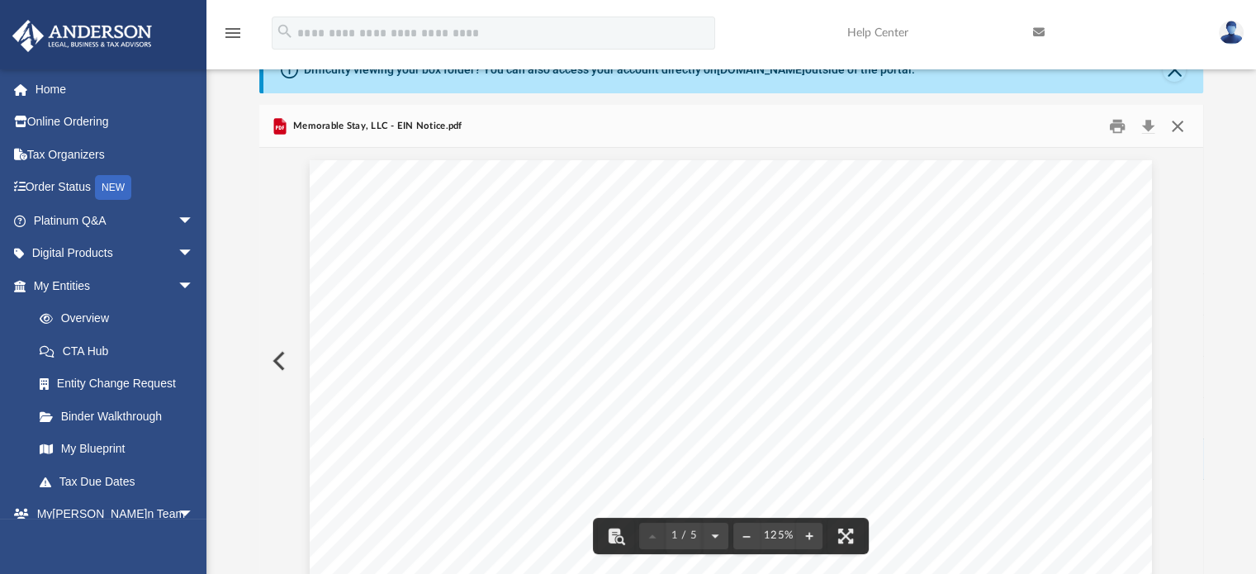
click at [1179, 122] on button "Close" at bounding box center [1178, 126] width 30 height 26
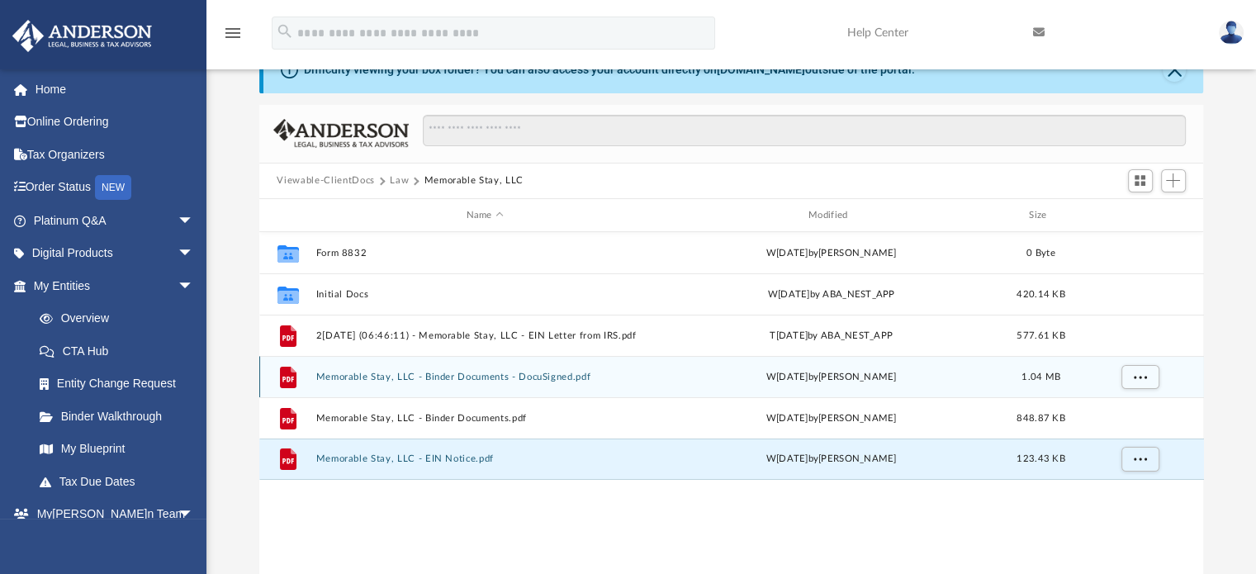
click at [494, 375] on button "Memorable Stay, LLC - Binder Documents - DocuSigned.pdf" at bounding box center [484, 377] width 339 height 11
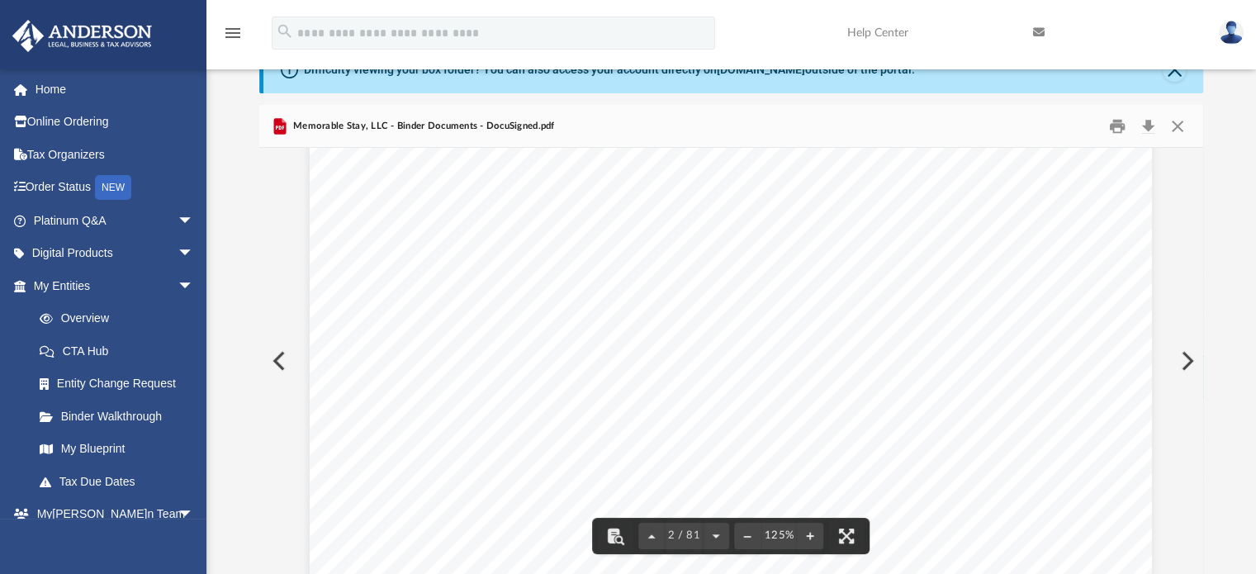
scroll to position [1693, 0]
